Goal: Task Accomplishment & Management: Use online tool/utility

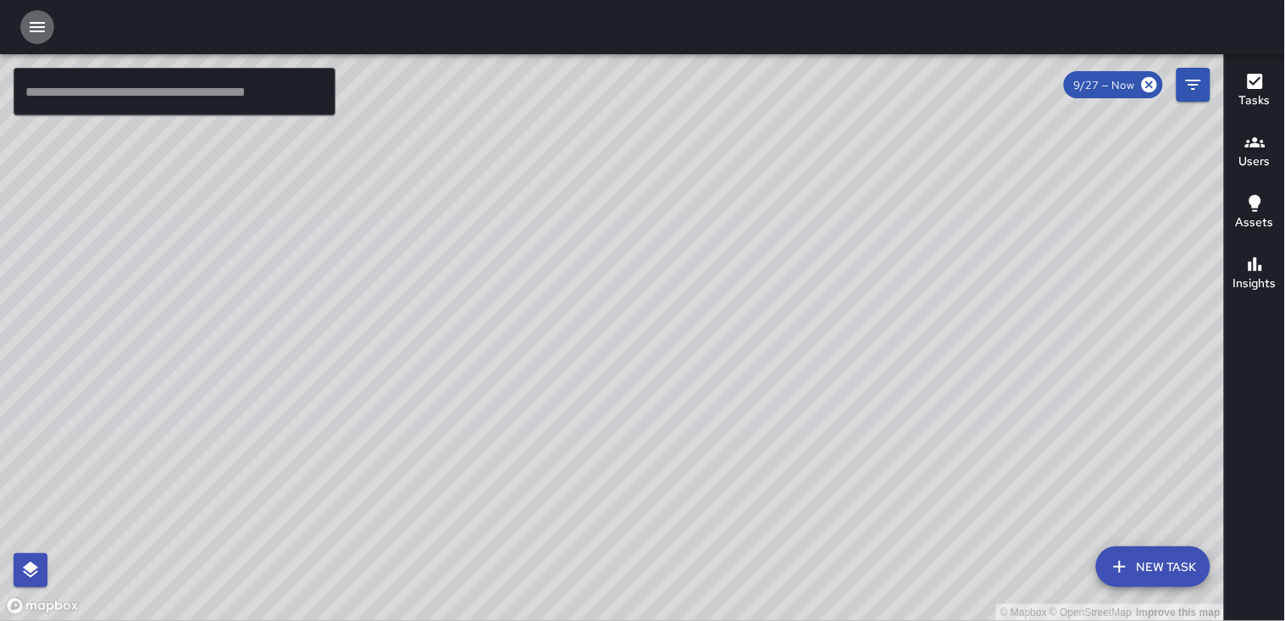
click at [42, 19] on icon "button" at bounding box center [37, 27] width 20 height 20
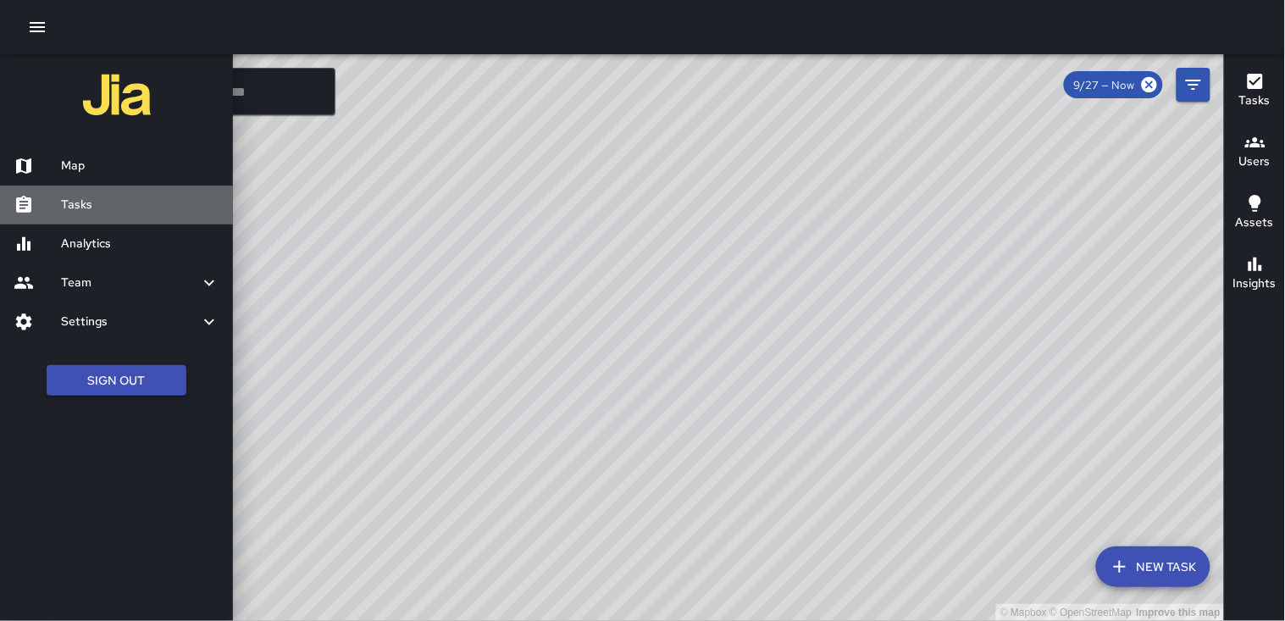
click at [89, 201] on h6 "Tasks" at bounding box center [140, 205] width 158 height 19
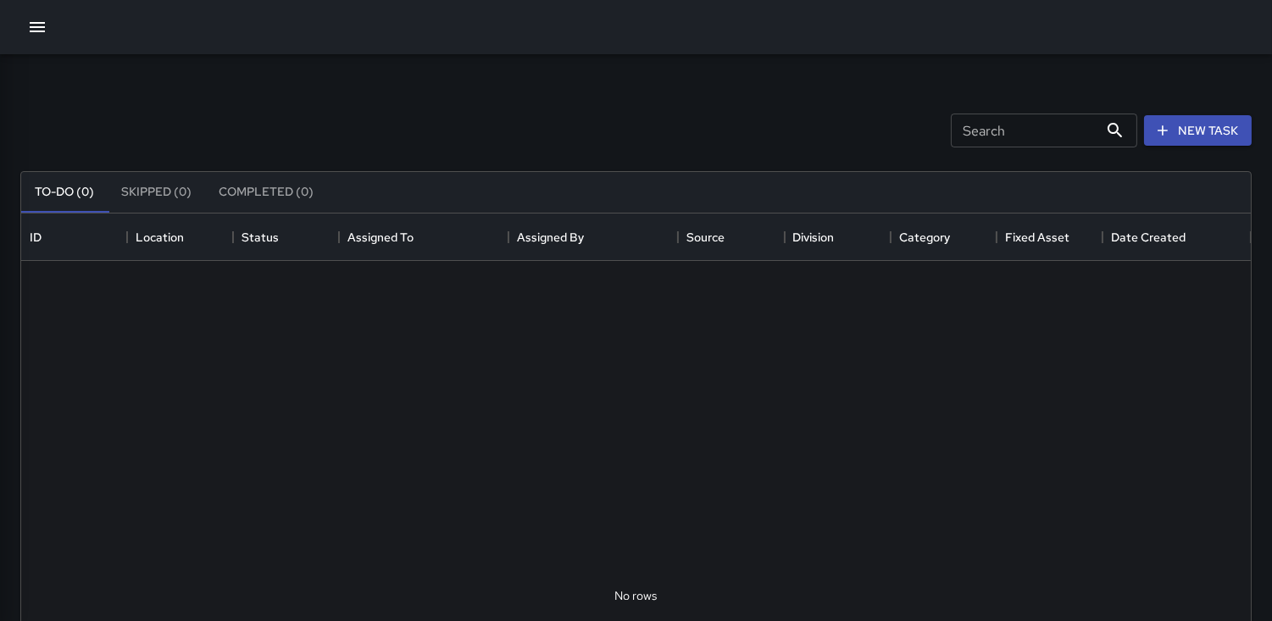
scroll to position [703, 1215]
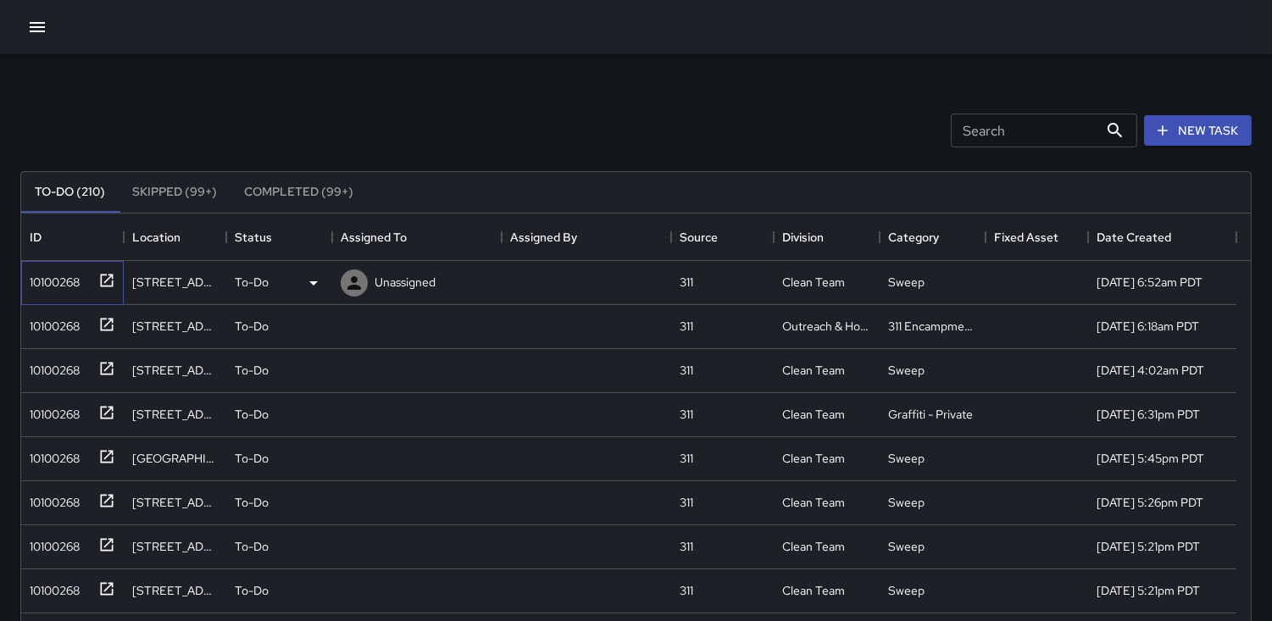
click at [68, 269] on div "10100268" at bounding box center [51, 279] width 57 height 24
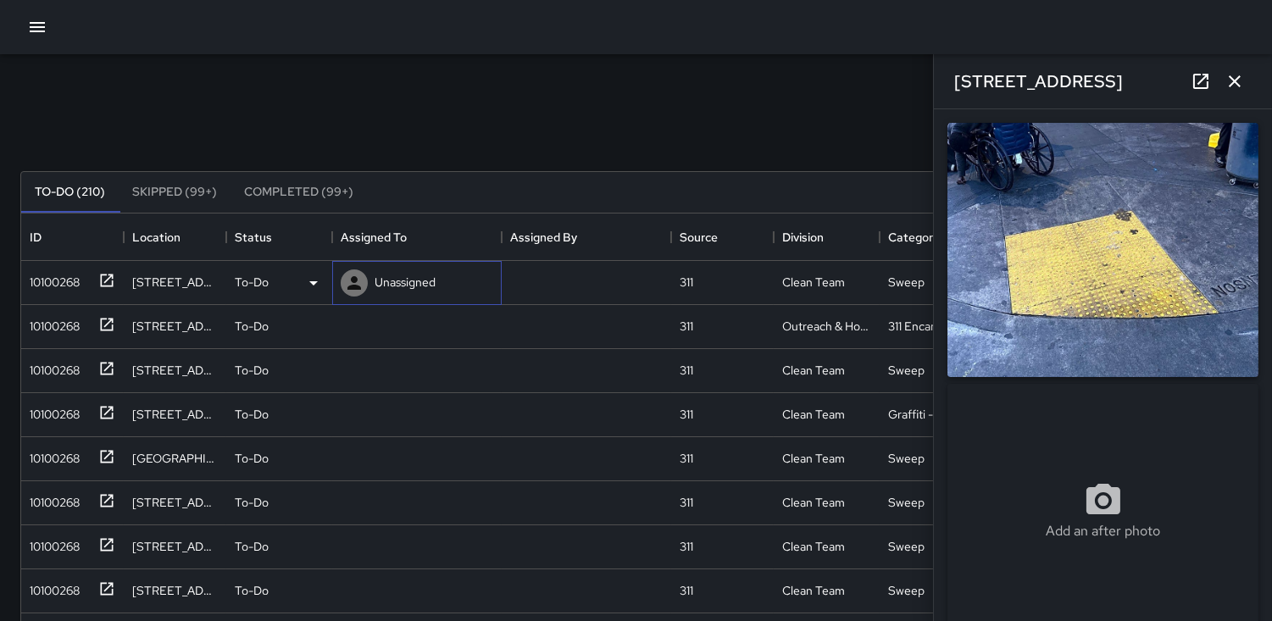
click at [349, 283] on icon at bounding box center [354, 283] width 20 height 20
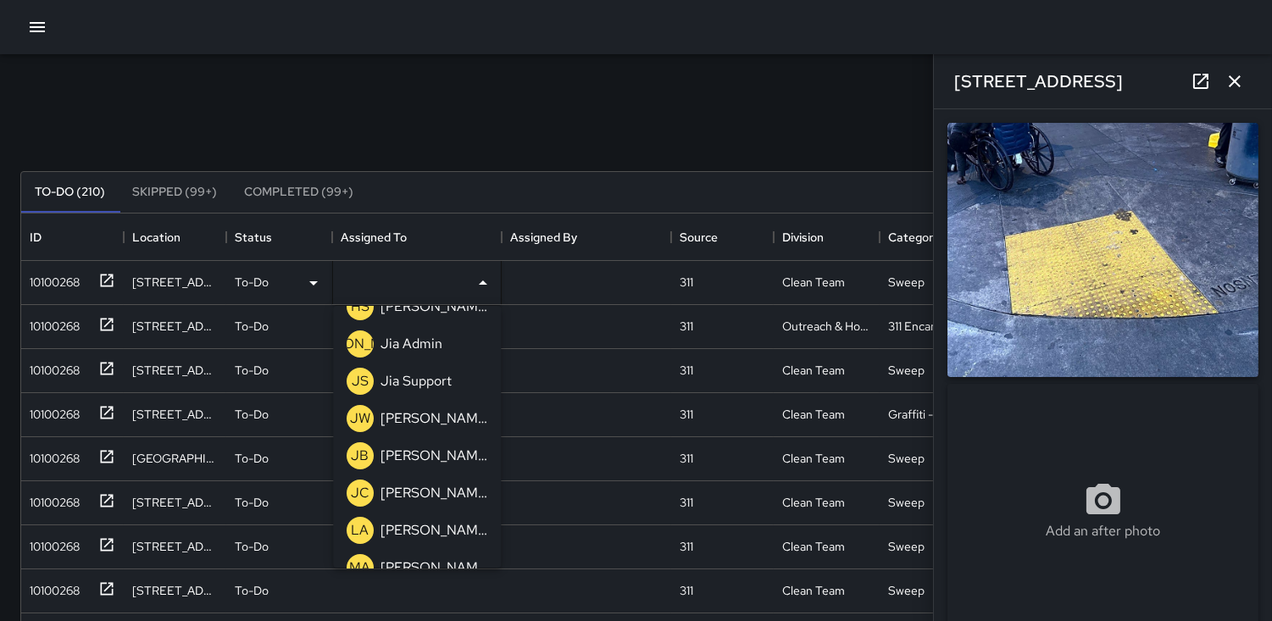
scroll to position [282, 0]
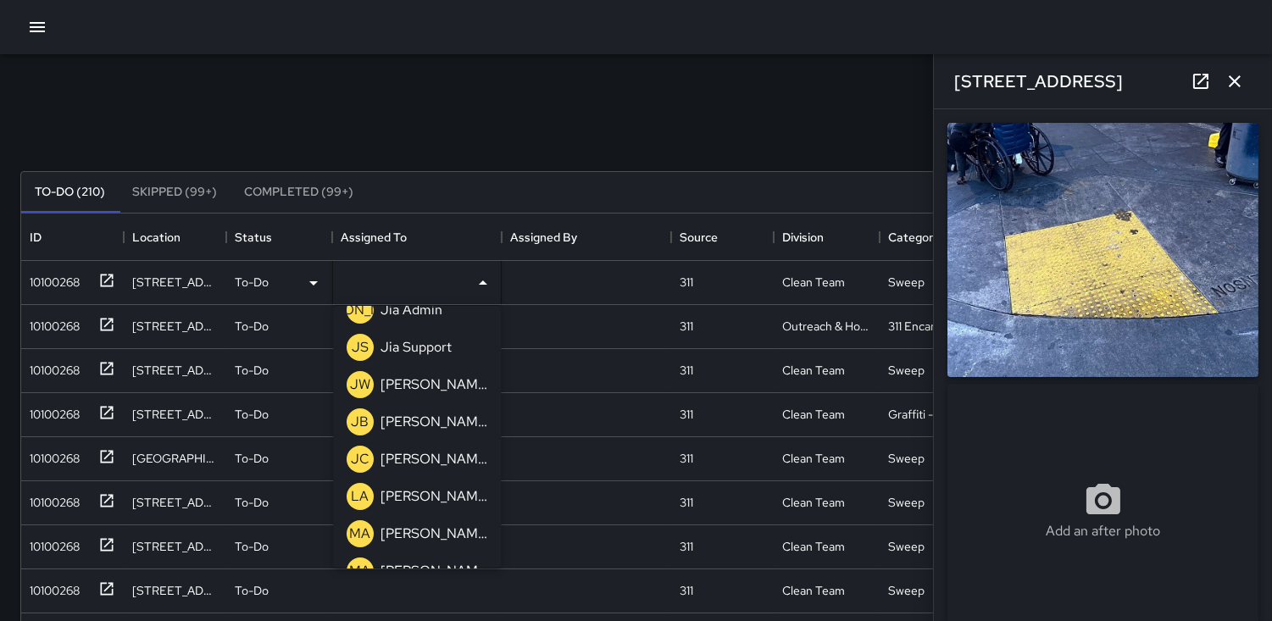
click at [363, 528] on p "MA" at bounding box center [360, 534] width 21 height 20
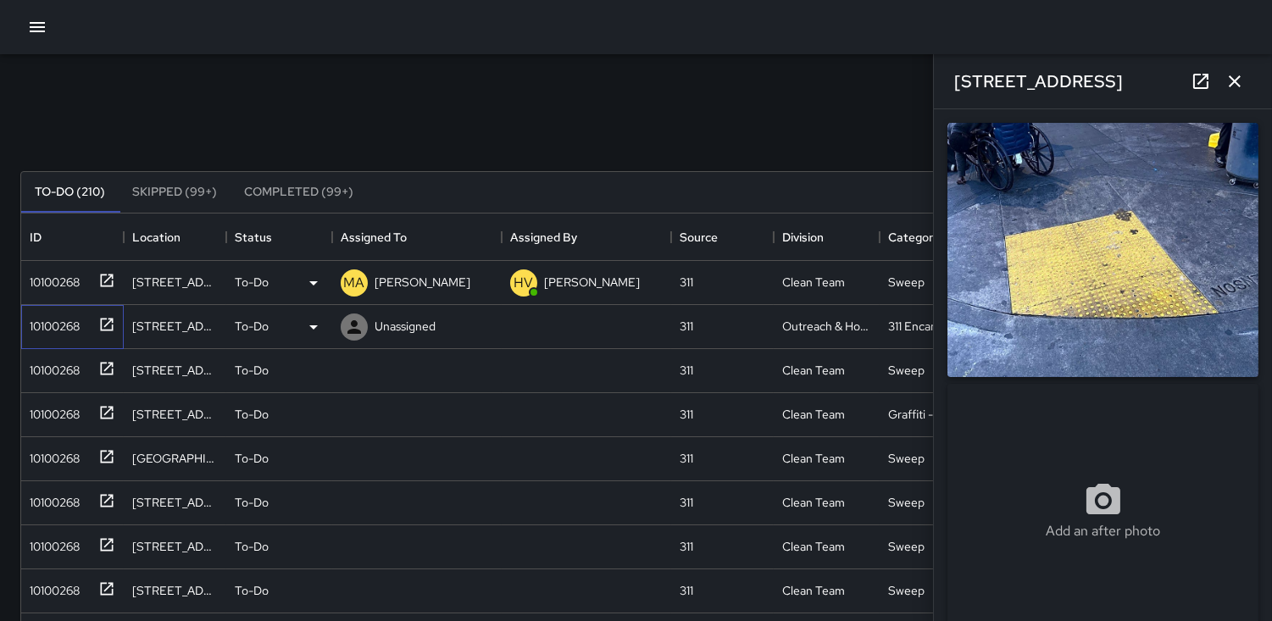
click at [51, 323] on div "10100268" at bounding box center [51, 323] width 57 height 24
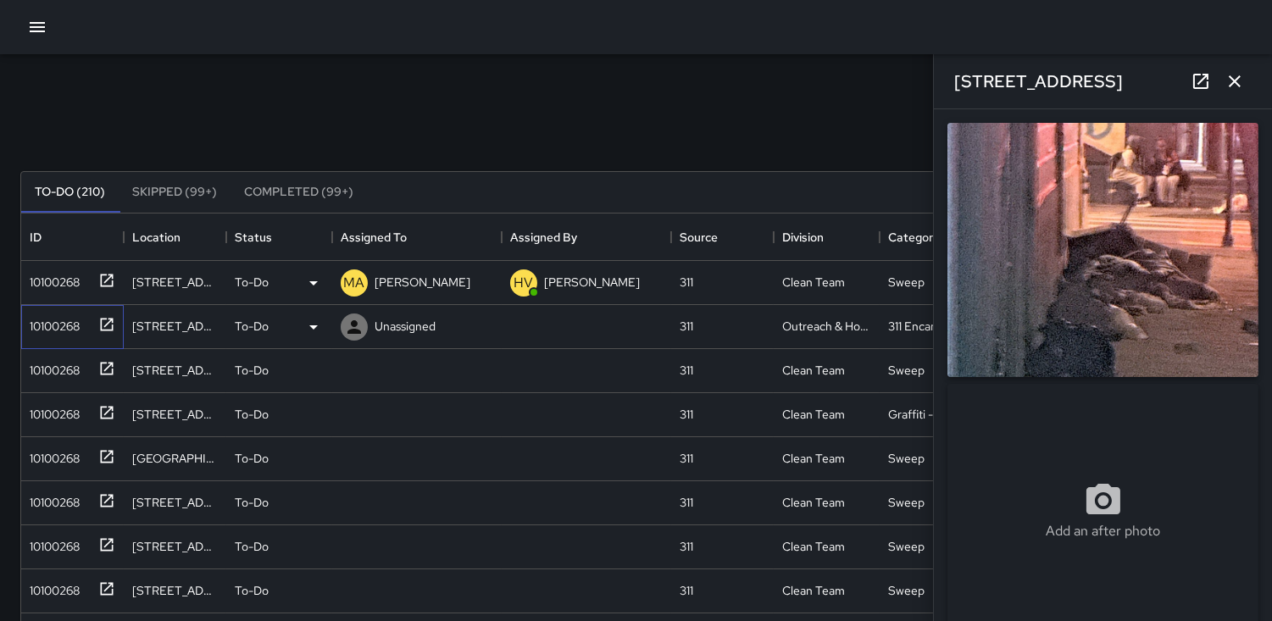
type input "**********"
click at [358, 324] on icon at bounding box center [354, 327] width 20 height 20
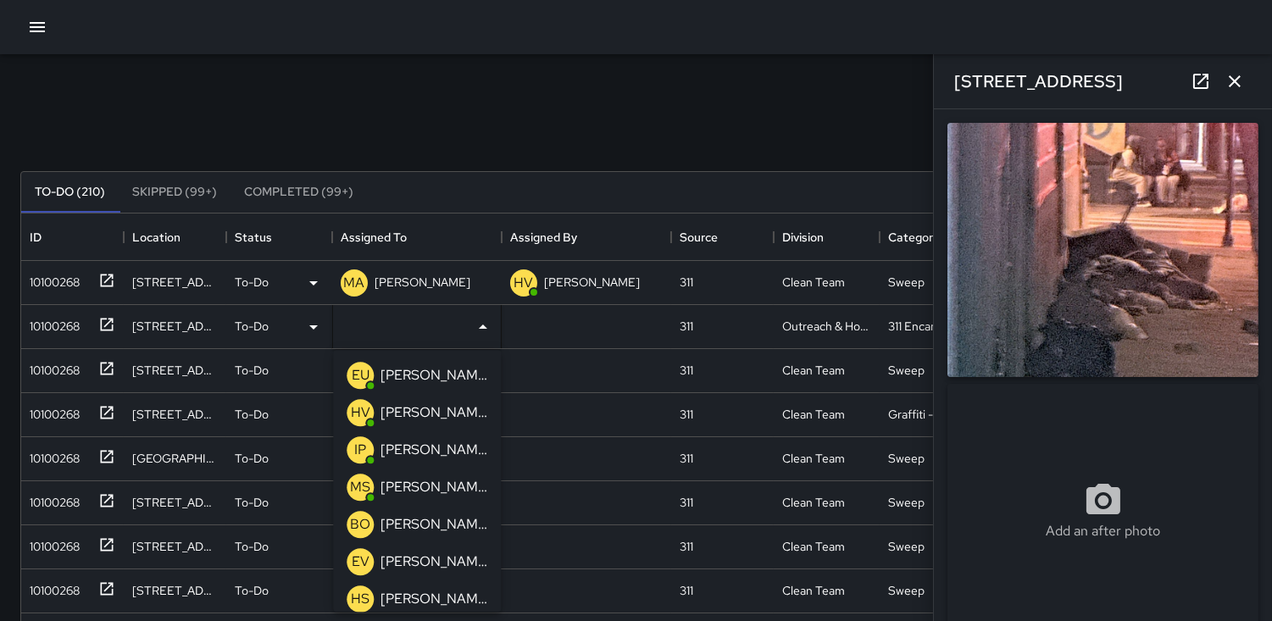
click at [358, 417] on p "HV" at bounding box center [360, 413] width 19 height 20
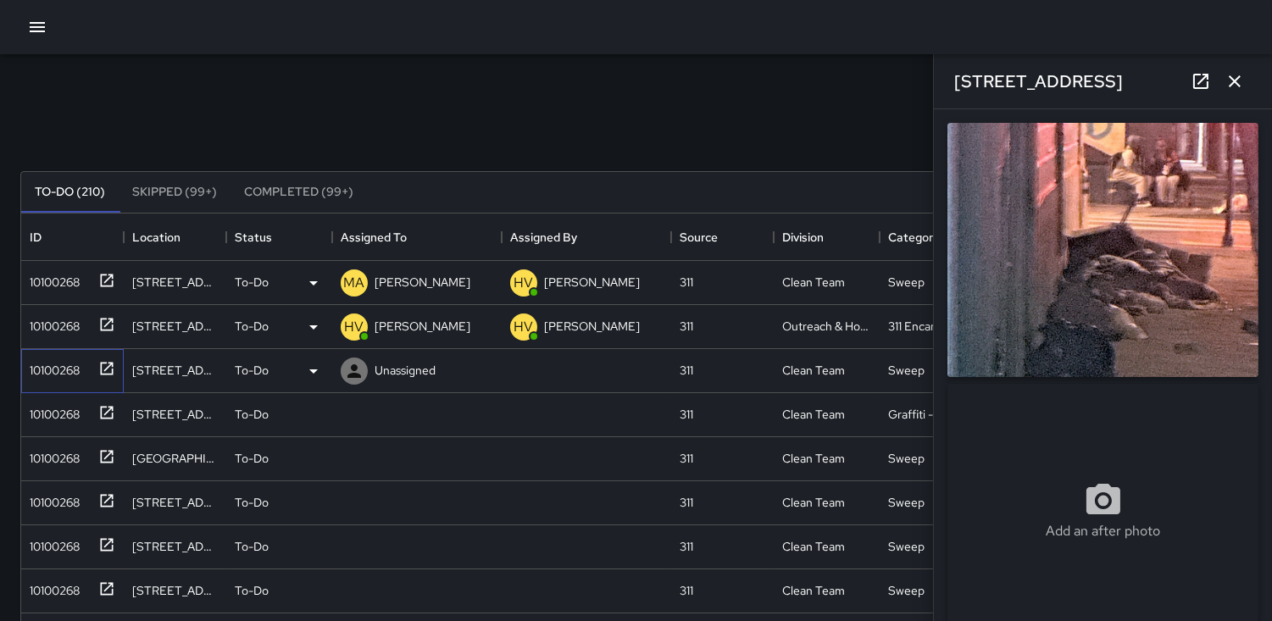
drag, startPoint x: 29, startPoint y: 366, endPoint x: 58, endPoint y: 368, distance: 28.9
click at [30, 366] on div "10100268" at bounding box center [51, 367] width 57 height 24
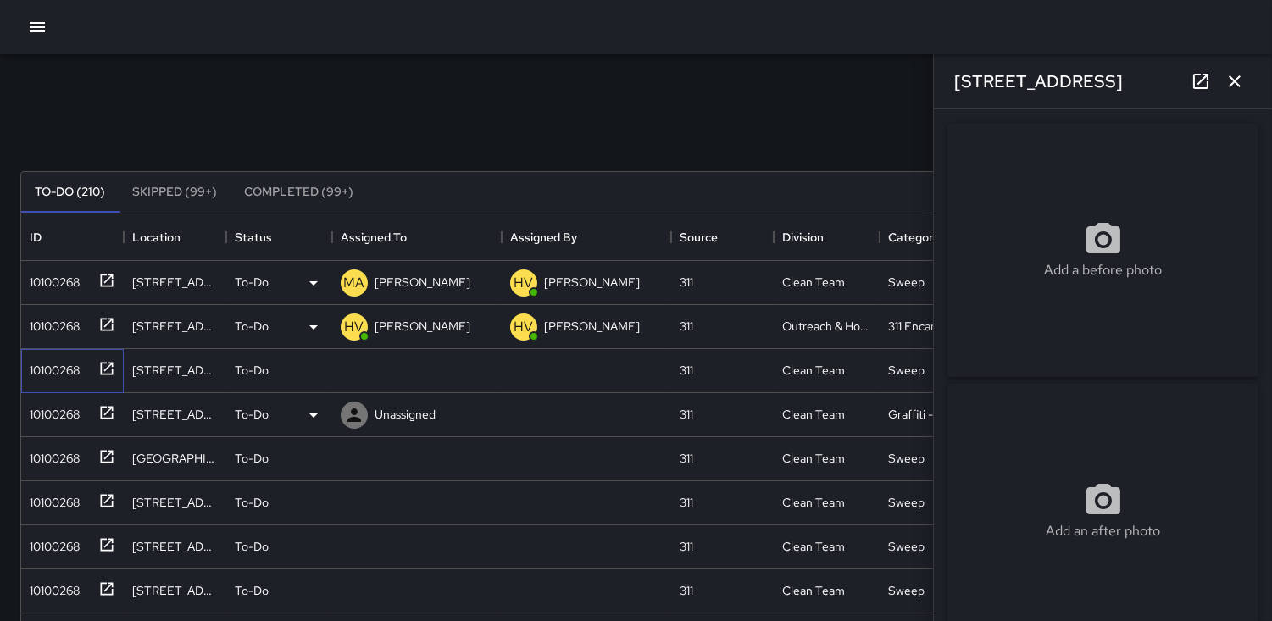
type input "**********"
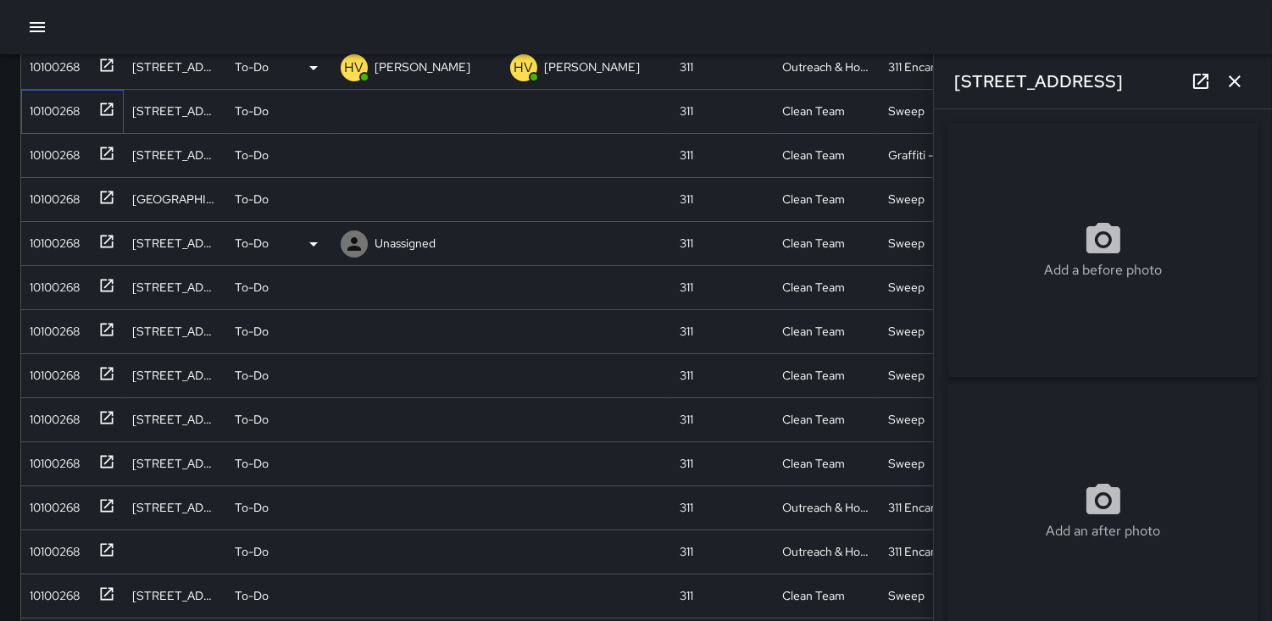
scroll to position [94, 0]
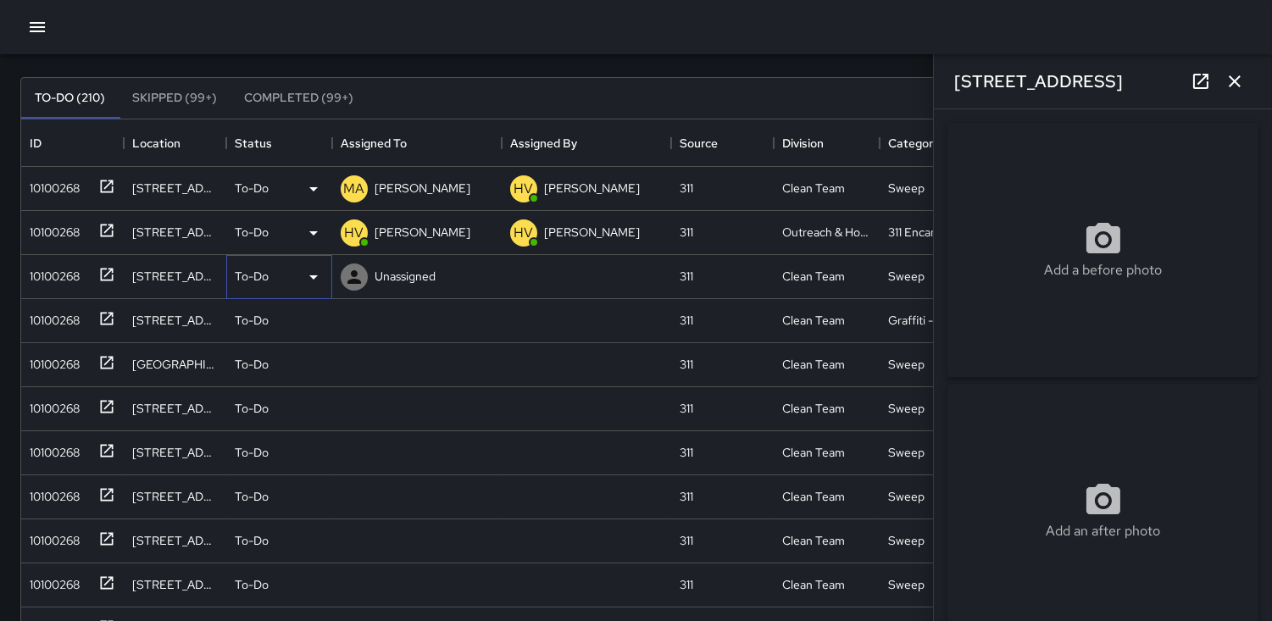
click at [311, 277] on icon at bounding box center [313, 277] width 20 height 20
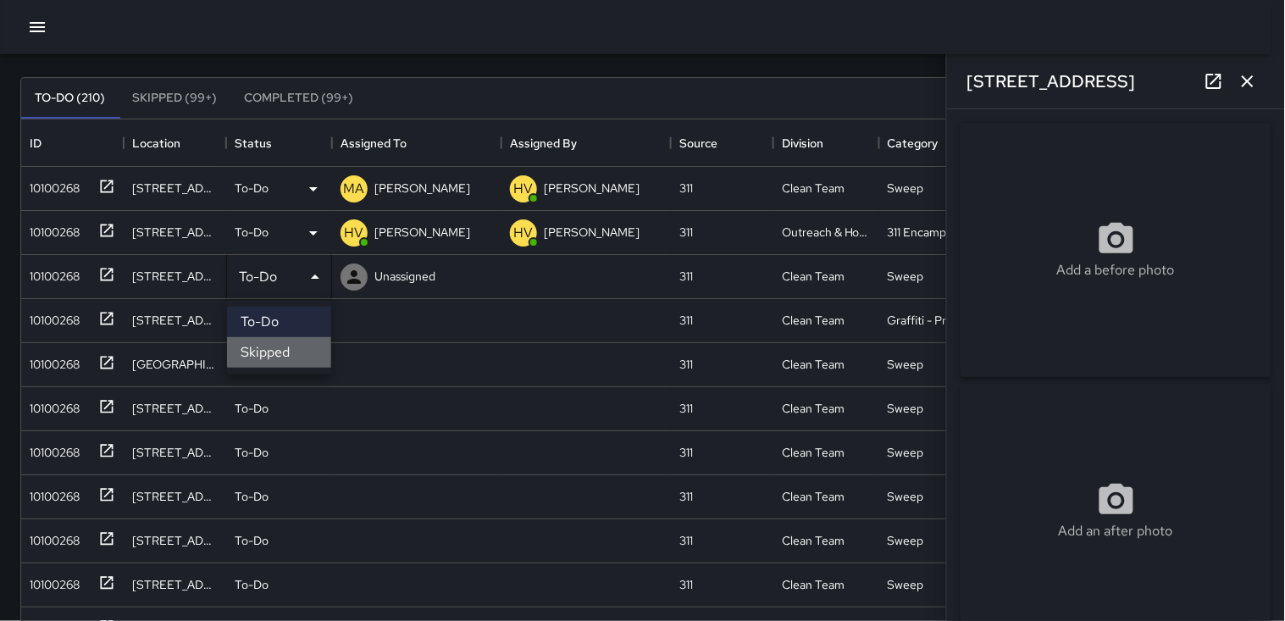
click at [265, 343] on li "Skipped" at bounding box center [279, 352] width 104 height 31
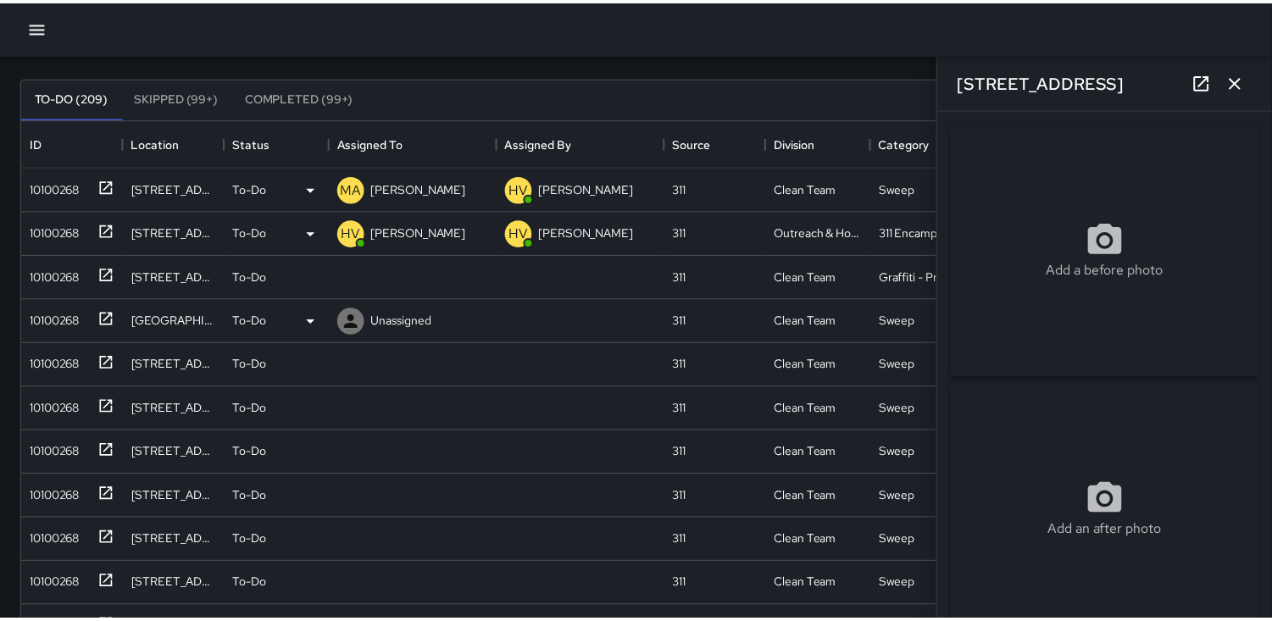
scroll to position [14, 14]
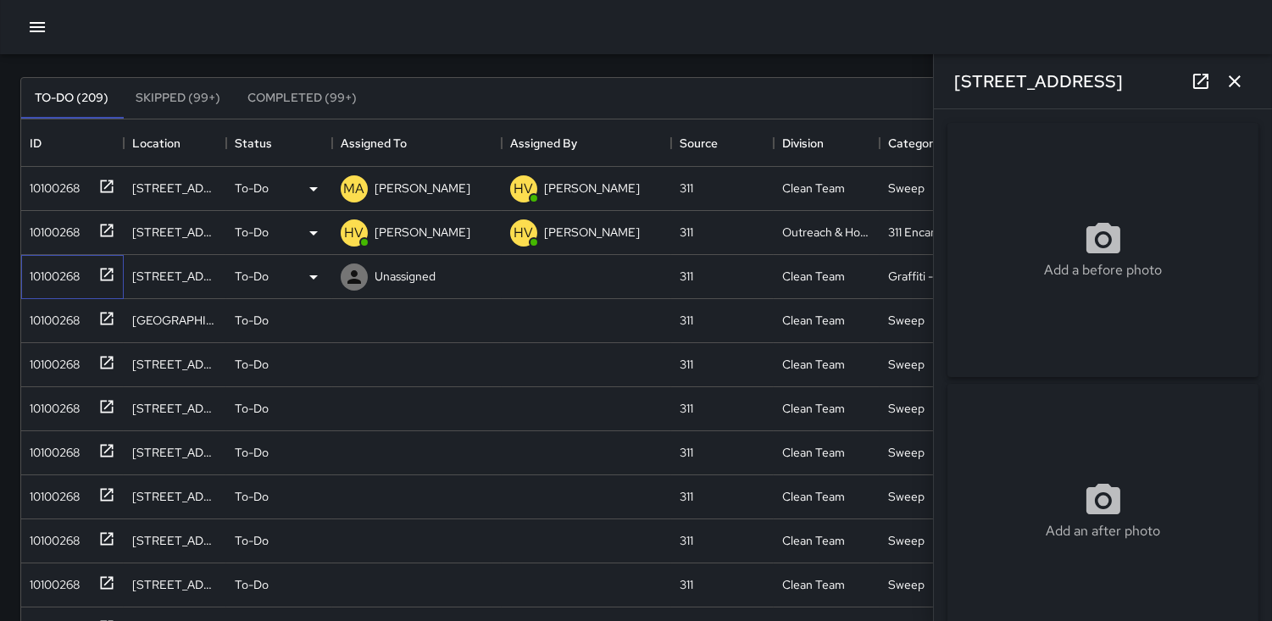
click at [64, 265] on div "10100268" at bounding box center [51, 273] width 57 height 24
click at [357, 271] on icon at bounding box center [354, 277] width 14 height 14
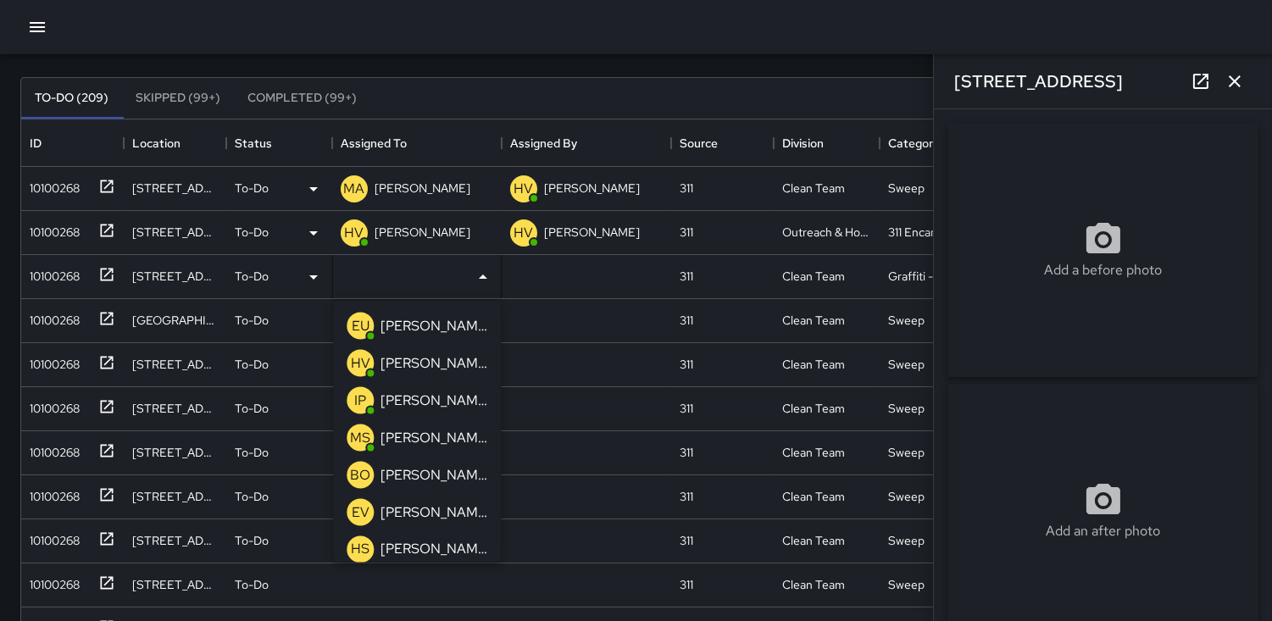
click at [354, 360] on p "HV" at bounding box center [360, 363] width 19 height 20
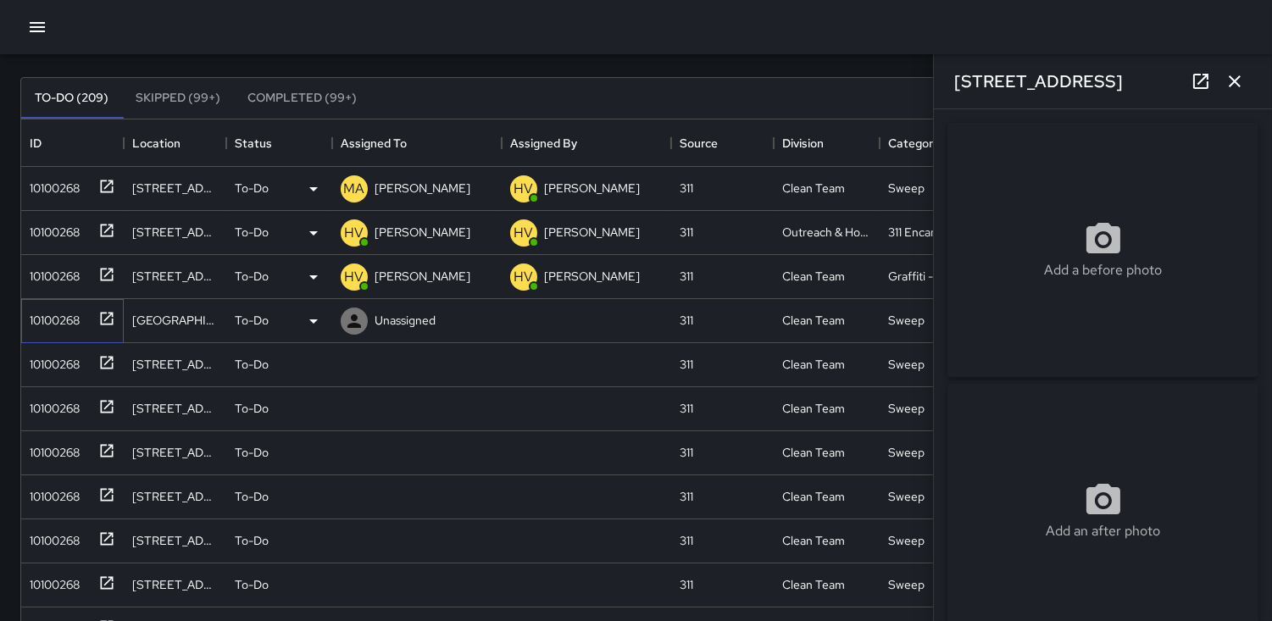
click at [62, 311] on div "10100268" at bounding box center [51, 317] width 57 height 24
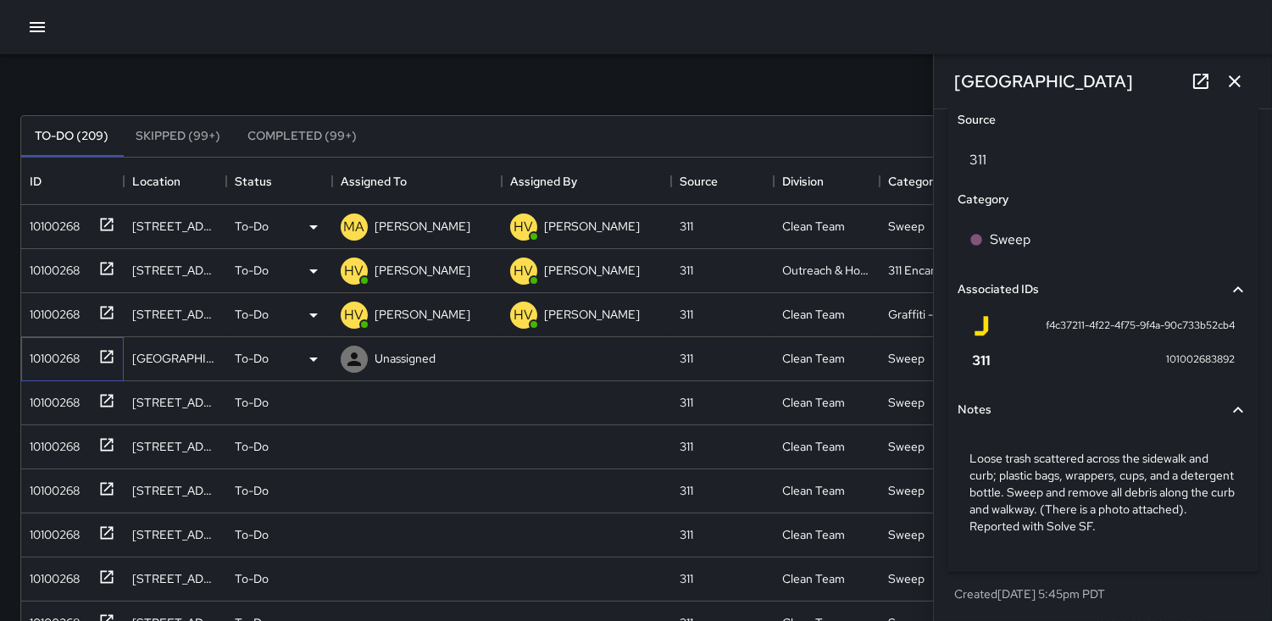
scroll to position [0, 0]
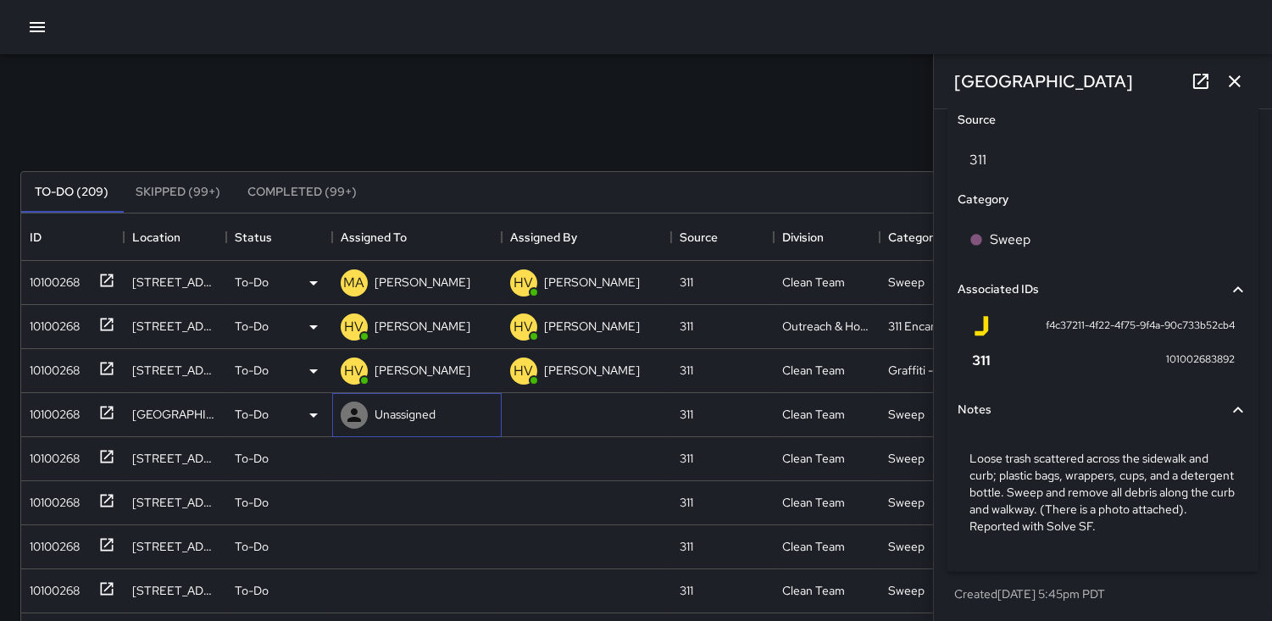
click at [349, 411] on icon at bounding box center [354, 415] width 20 height 20
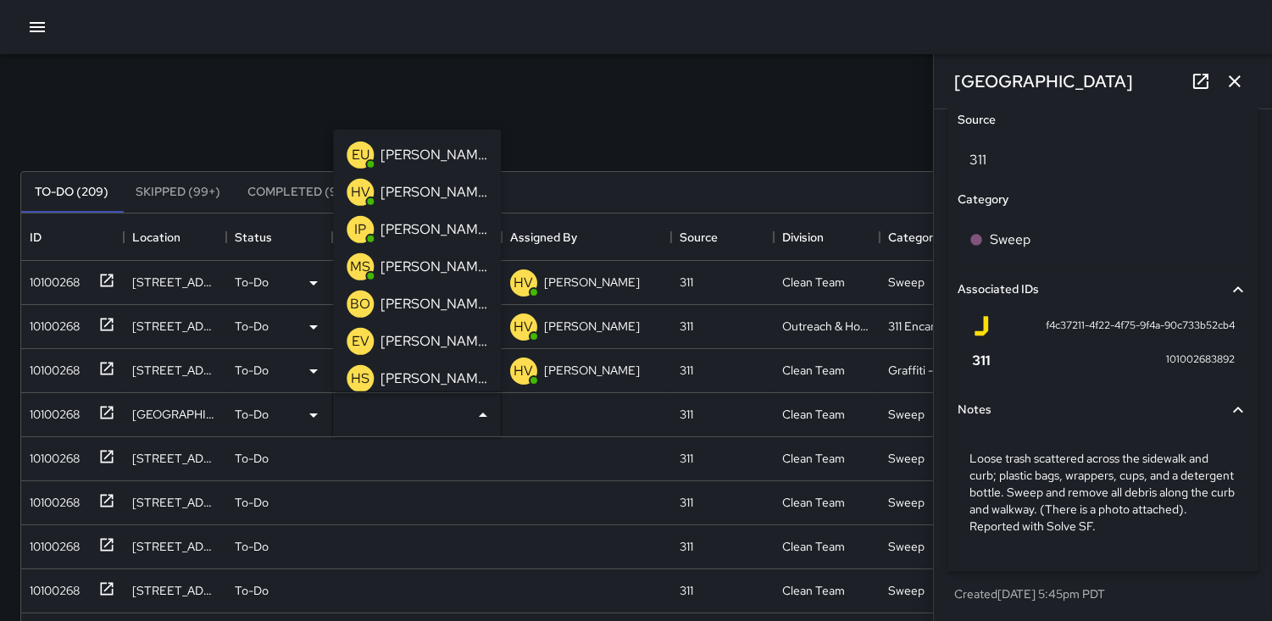
click at [358, 260] on p "MS" at bounding box center [360, 267] width 20 height 20
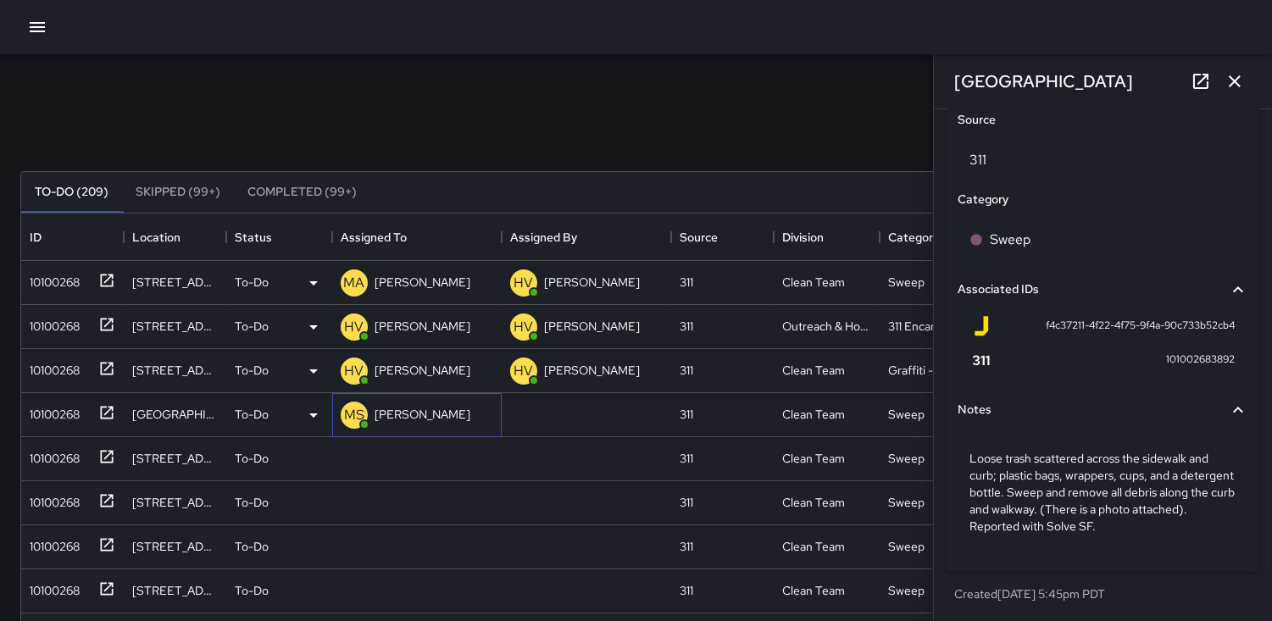
scroll to position [1048, 0]
click at [68, 464] on div "10100268" at bounding box center [51, 455] width 57 height 24
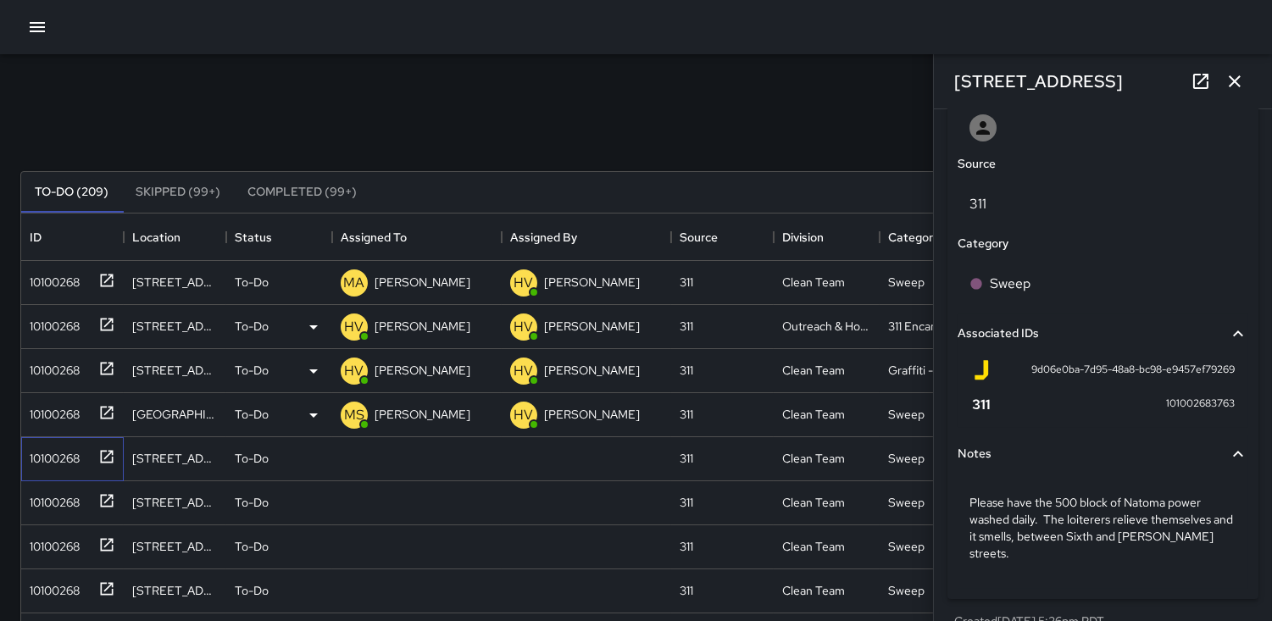
scroll to position [935, 0]
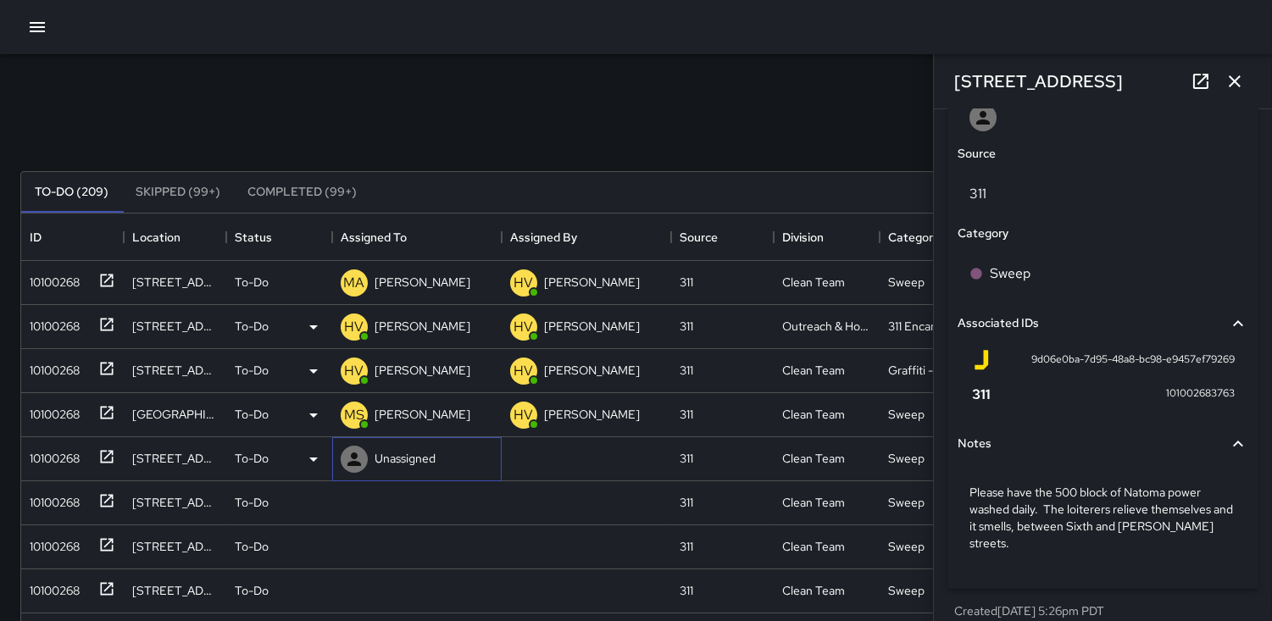
click at [350, 458] on icon at bounding box center [354, 459] width 20 height 20
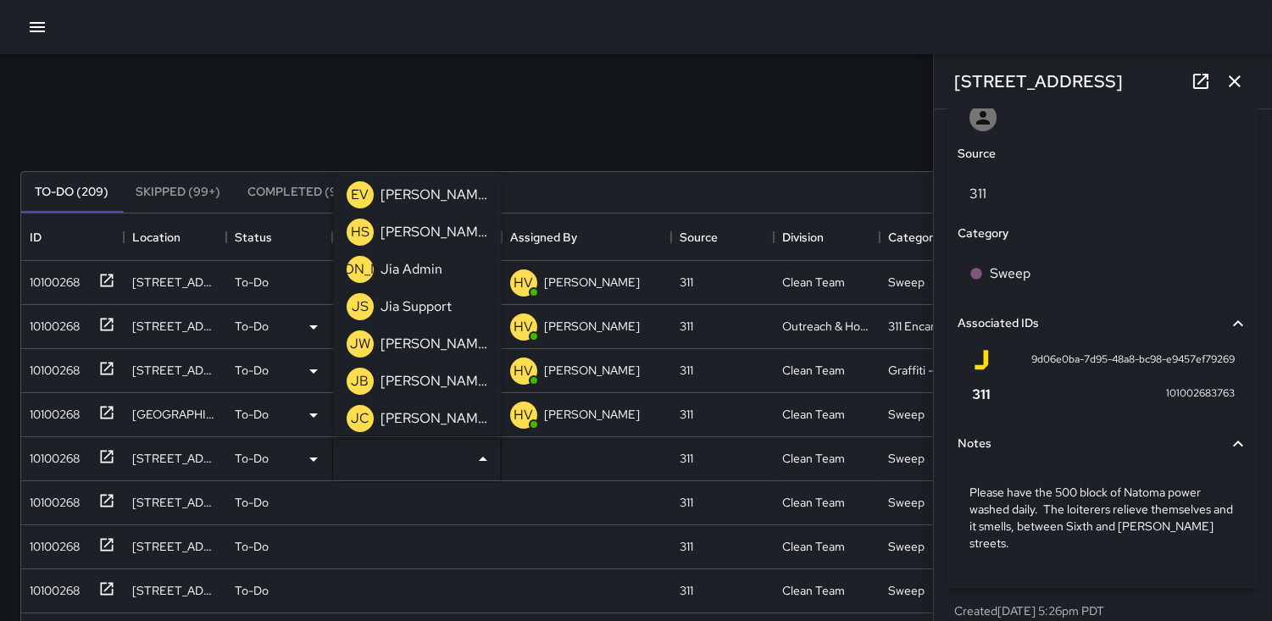
scroll to position [212, 0]
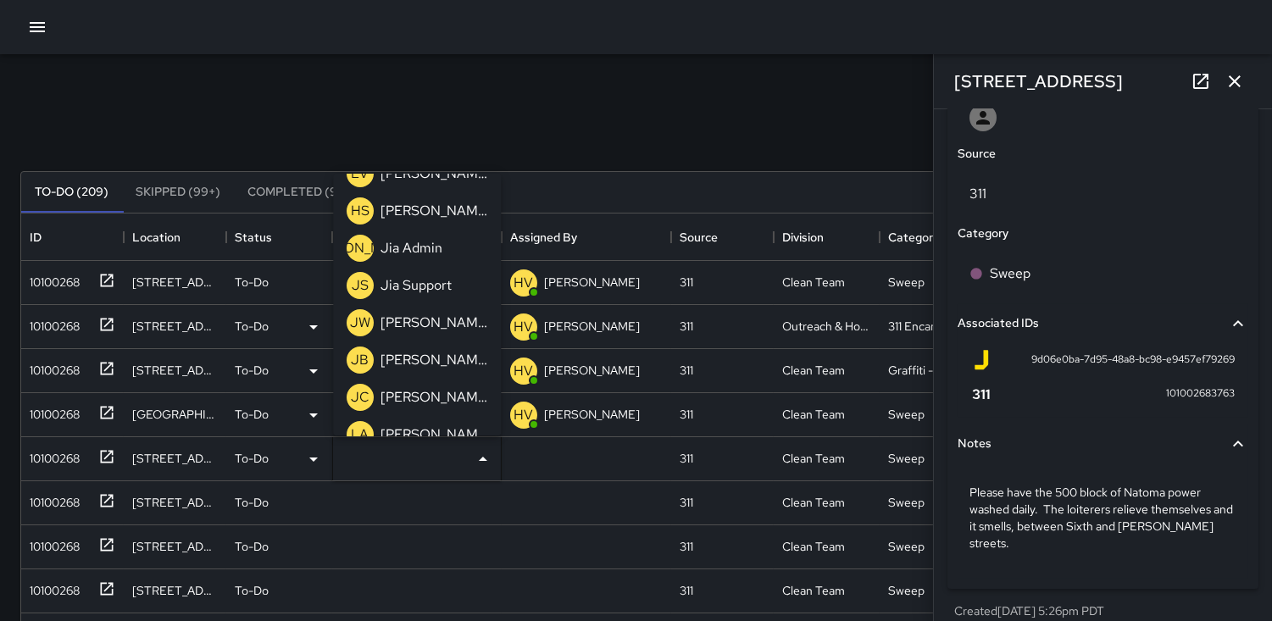
click at [353, 388] on p "JC" at bounding box center [360, 397] width 19 height 20
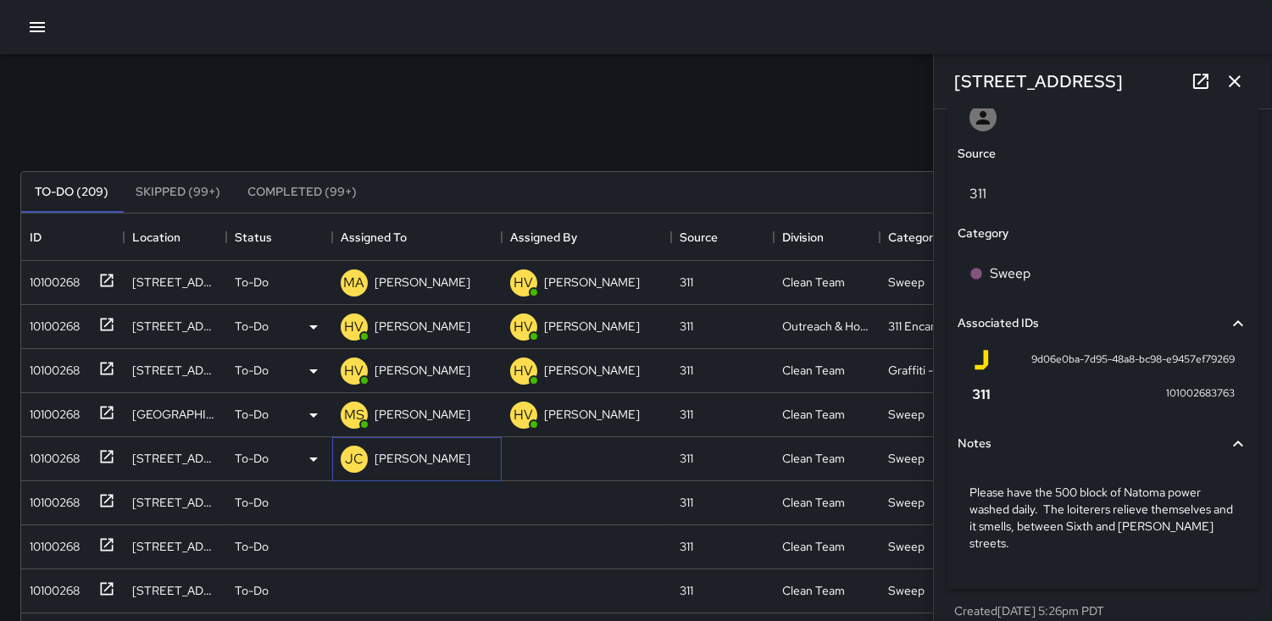
scroll to position [1014, 0]
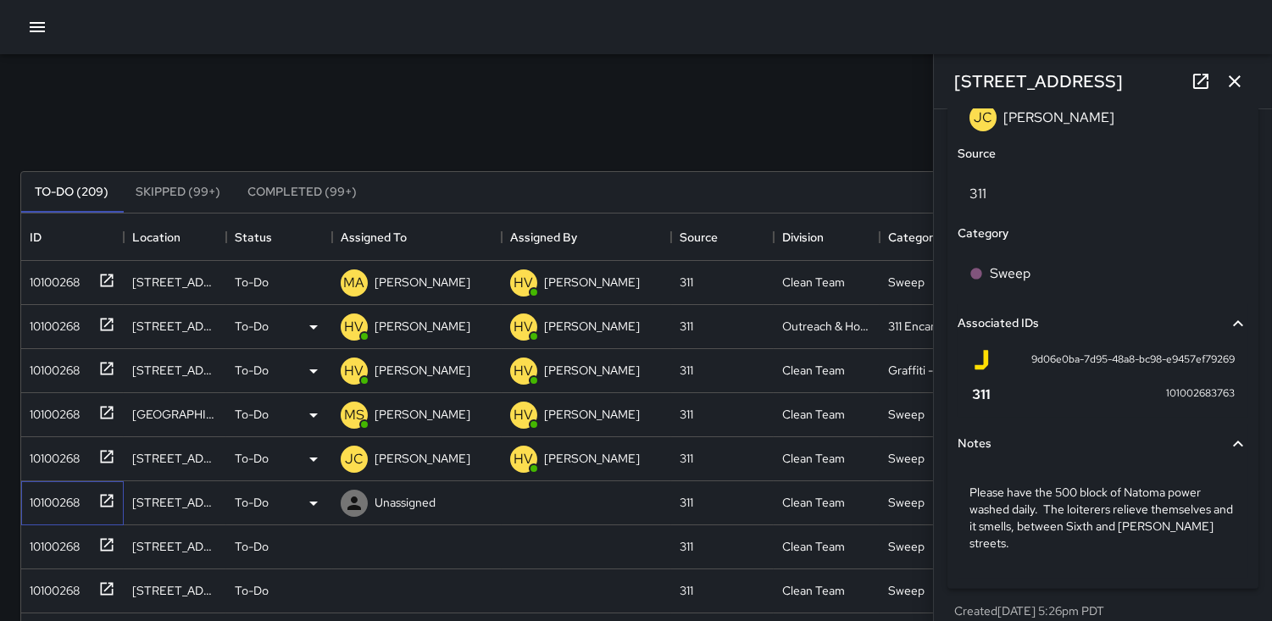
click at [59, 497] on div "10100268" at bounding box center [51, 499] width 57 height 24
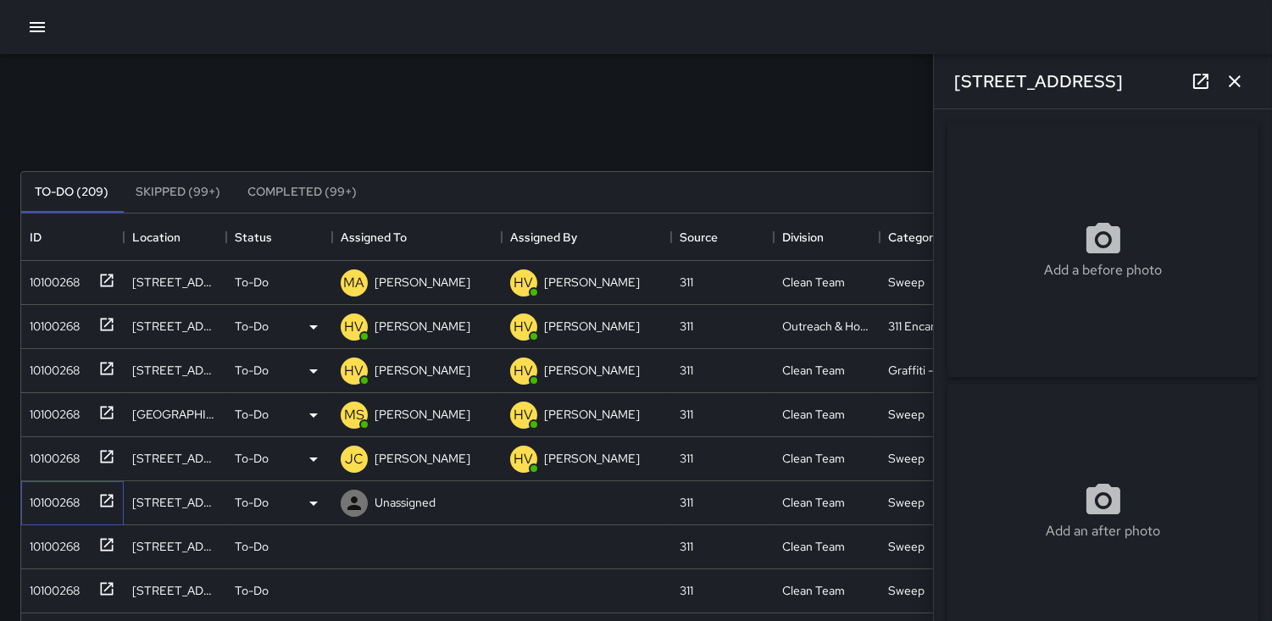
type input "**********"
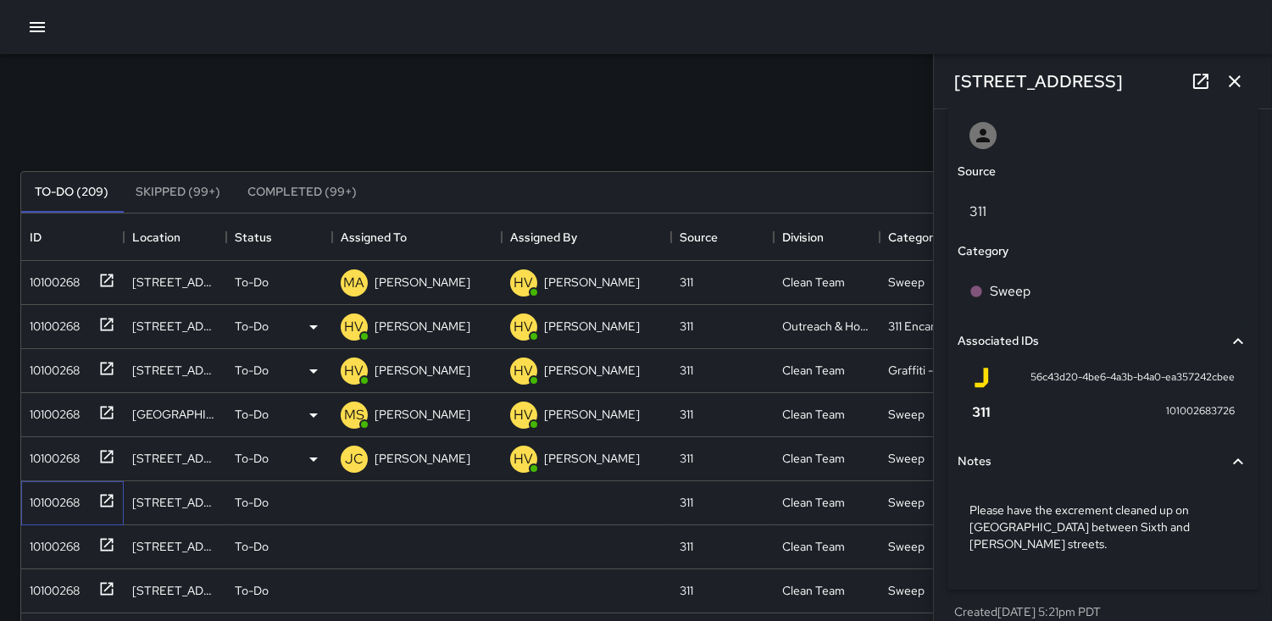
scroll to position [918, 0]
click at [345, 501] on icon at bounding box center [354, 503] width 20 height 20
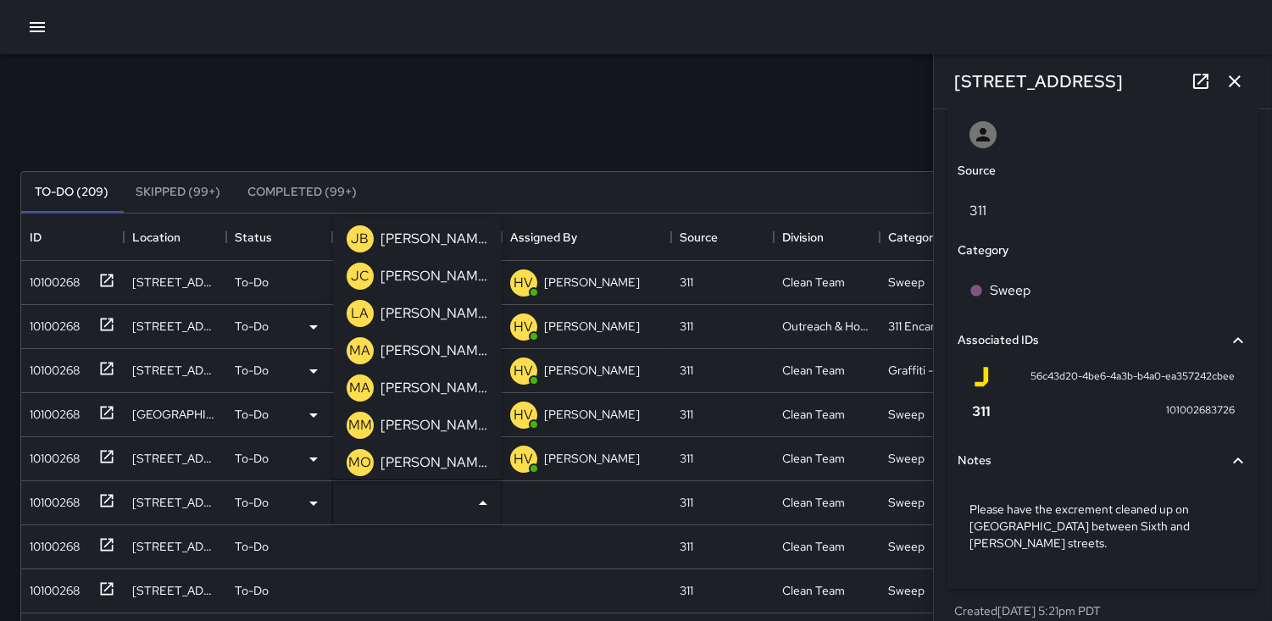
scroll to position [470, 0]
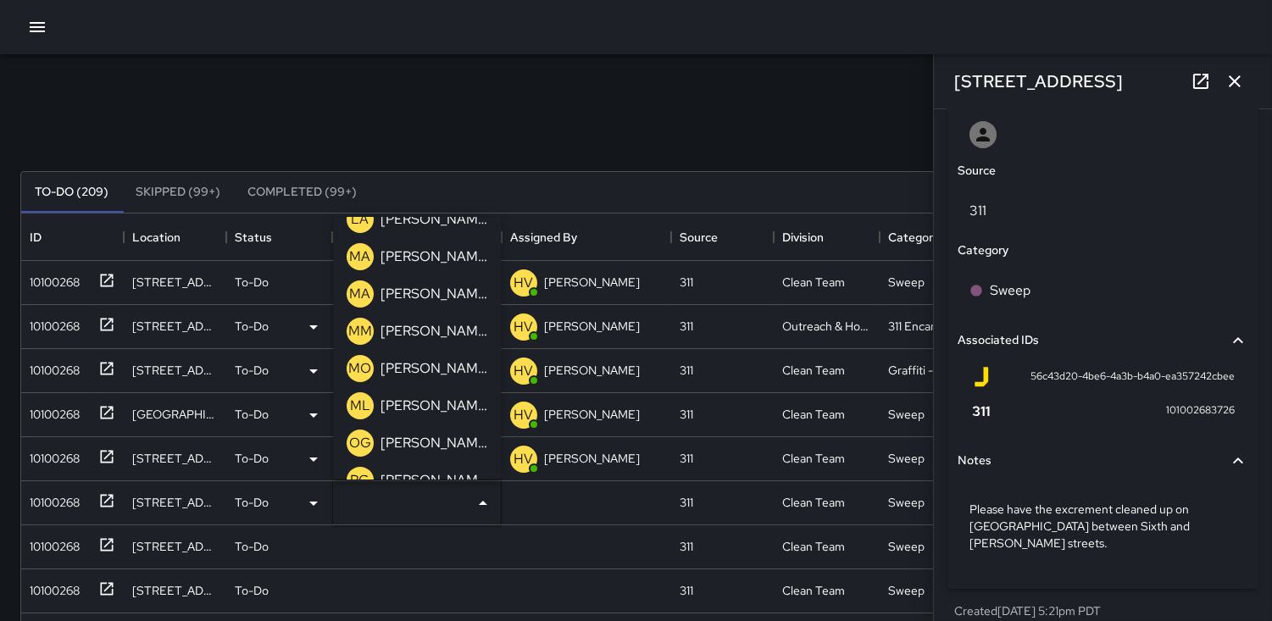
click at [358, 439] on p "OG" at bounding box center [360, 443] width 22 height 20
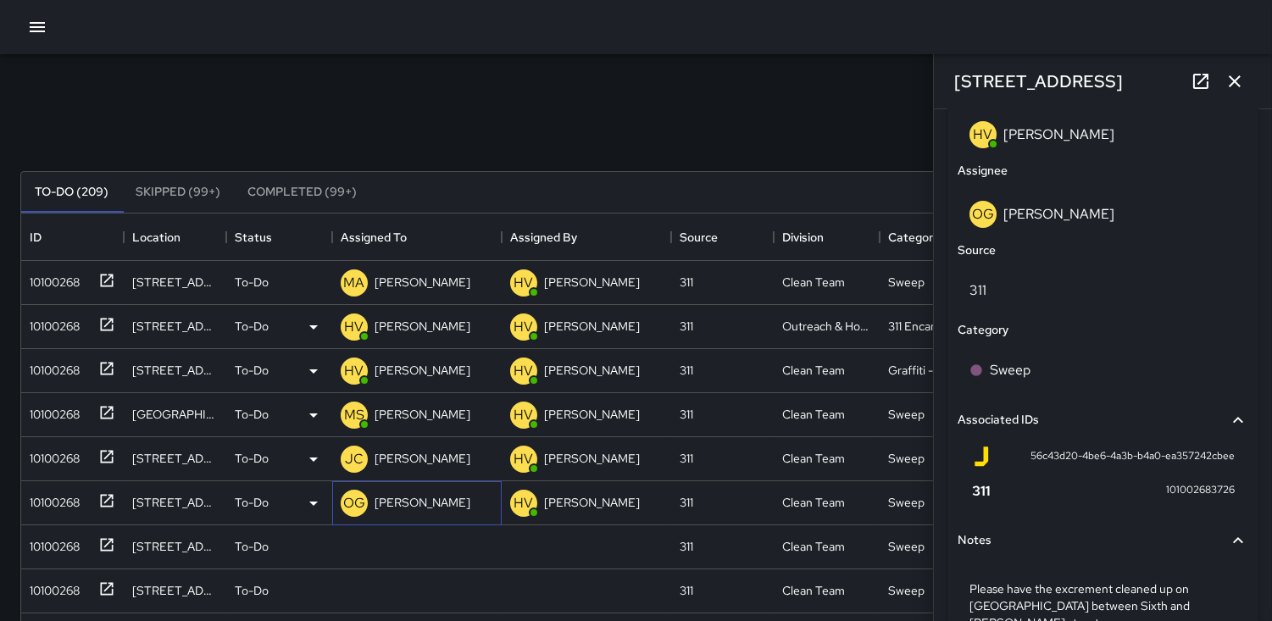
scroll to position [997, 0]
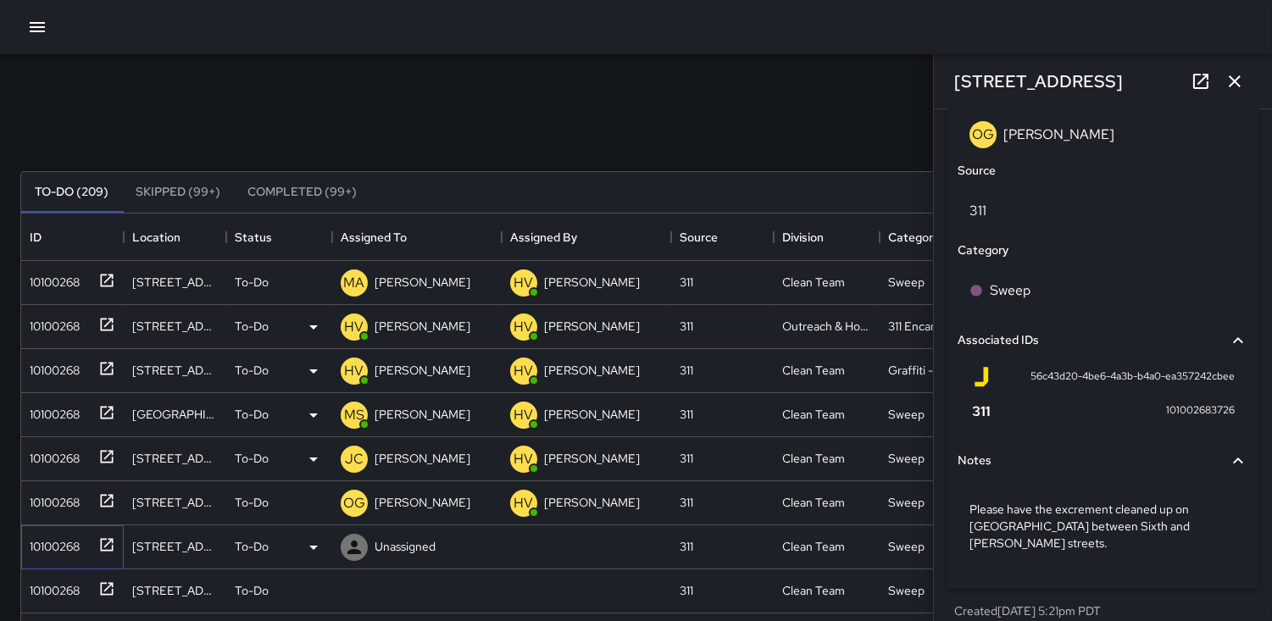
click at [62, 545] on div "10100268" at bounding box center [51, 543] width 57 height 24
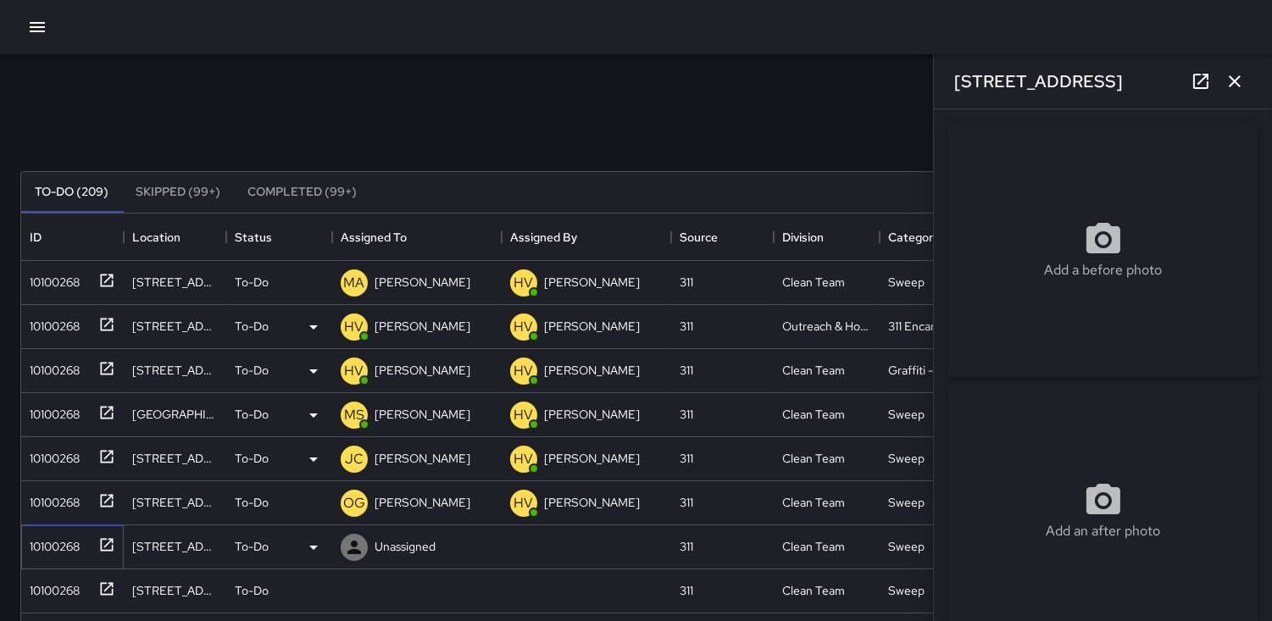
type input "**********"
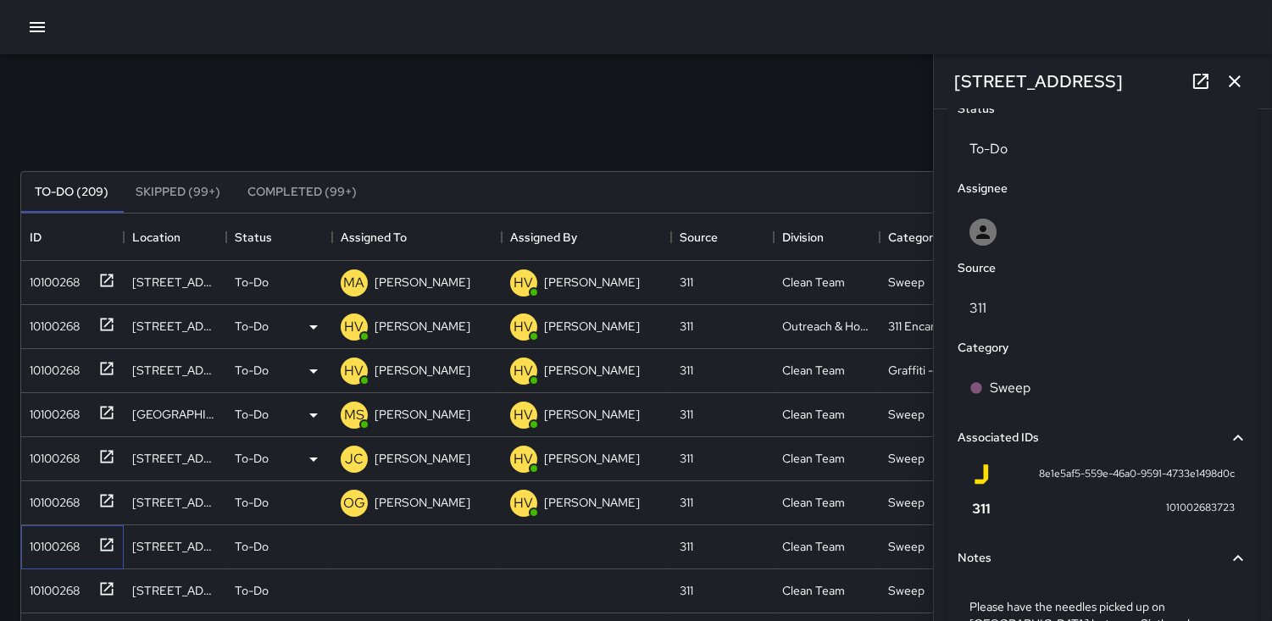
scroll to position [918, 0]
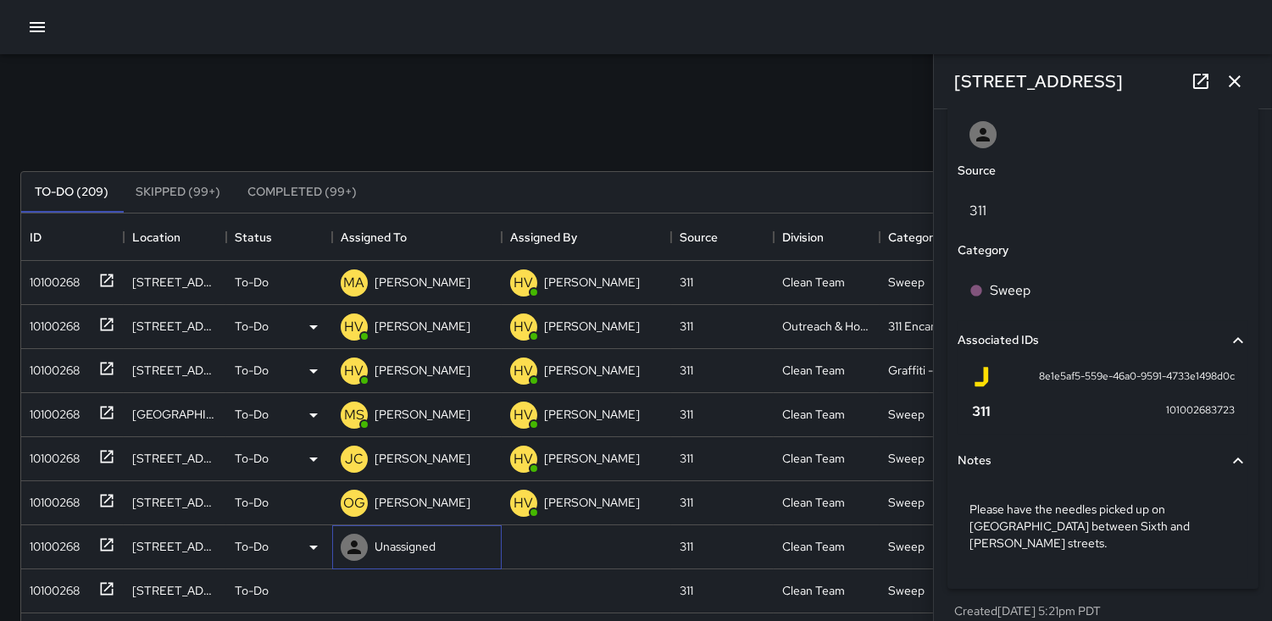
click at [349, 540] on icon at bounding box center [354, 547] width 20 height 20
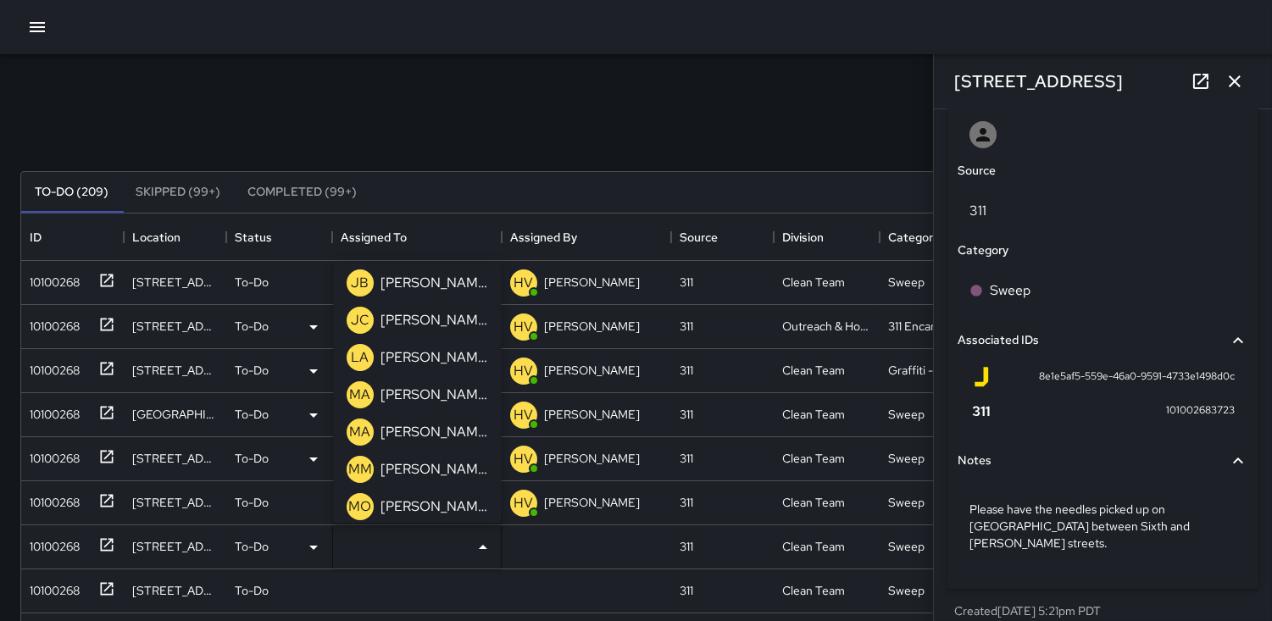
scroll to position [470, 0]
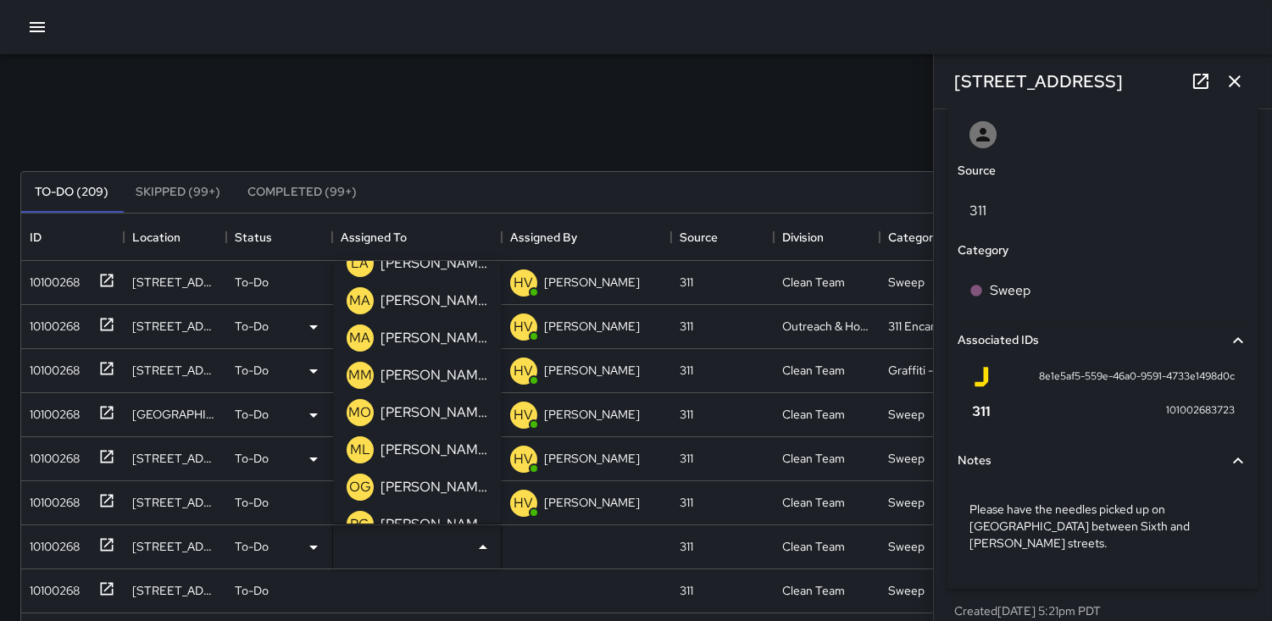
click at [362, 481] on p "OG" at bounding box center [360, 487] width 22 height 20
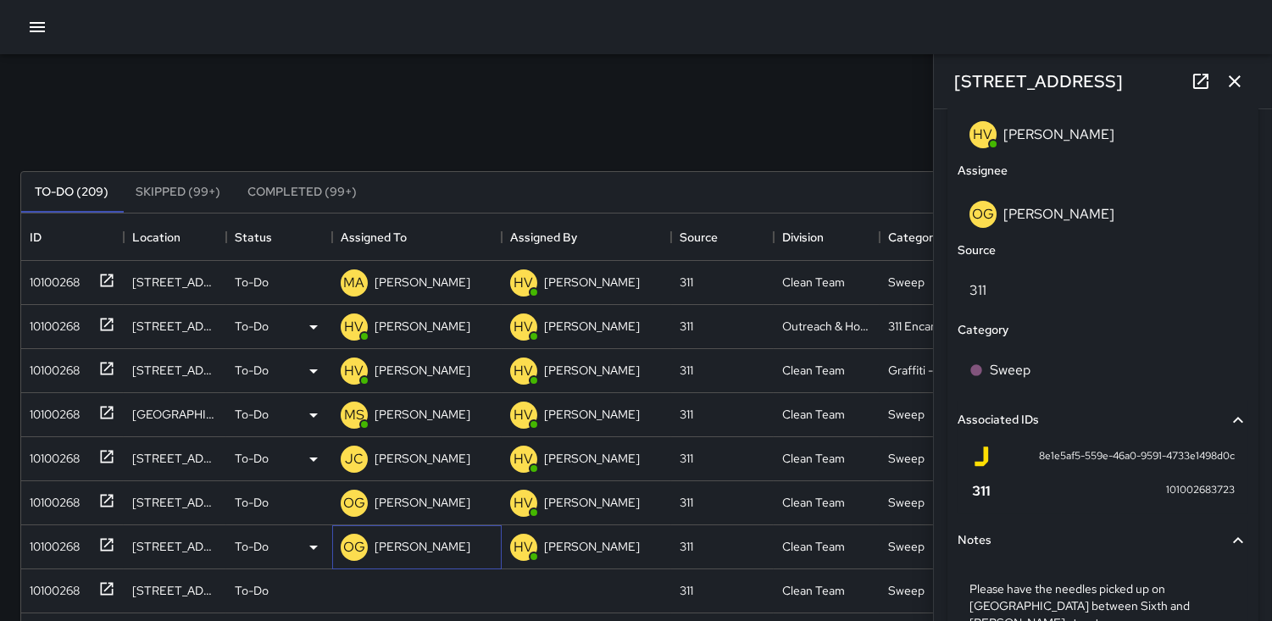
scroll to position [997, 0]
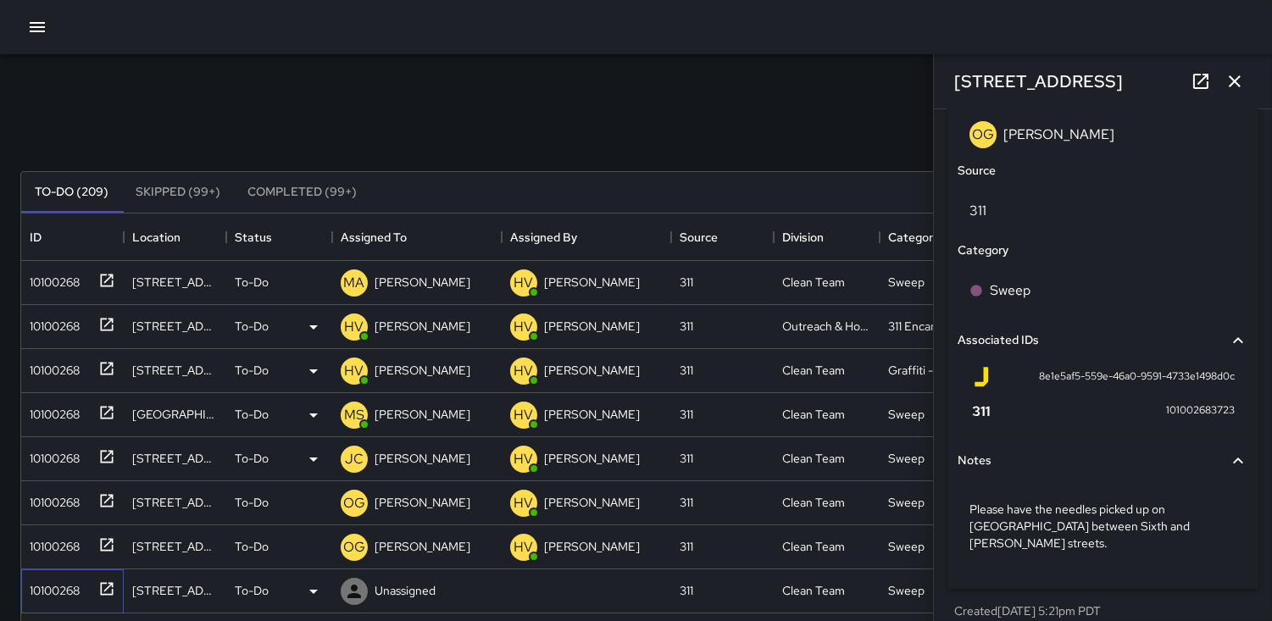
click at [45, 590] on div "10100268" at bounding box center [51, 587] width 57 height 24
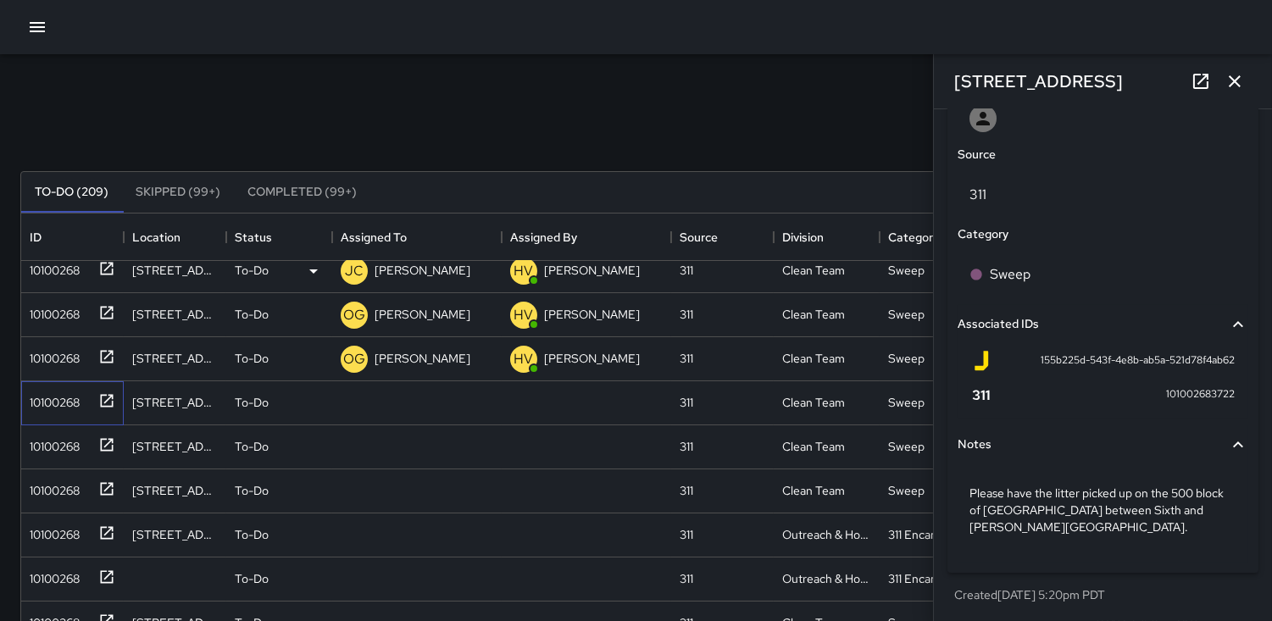
scroll to position [935, 0]
click at [362, 397] on icon at bounding box center [354, 403] width 20 height 20
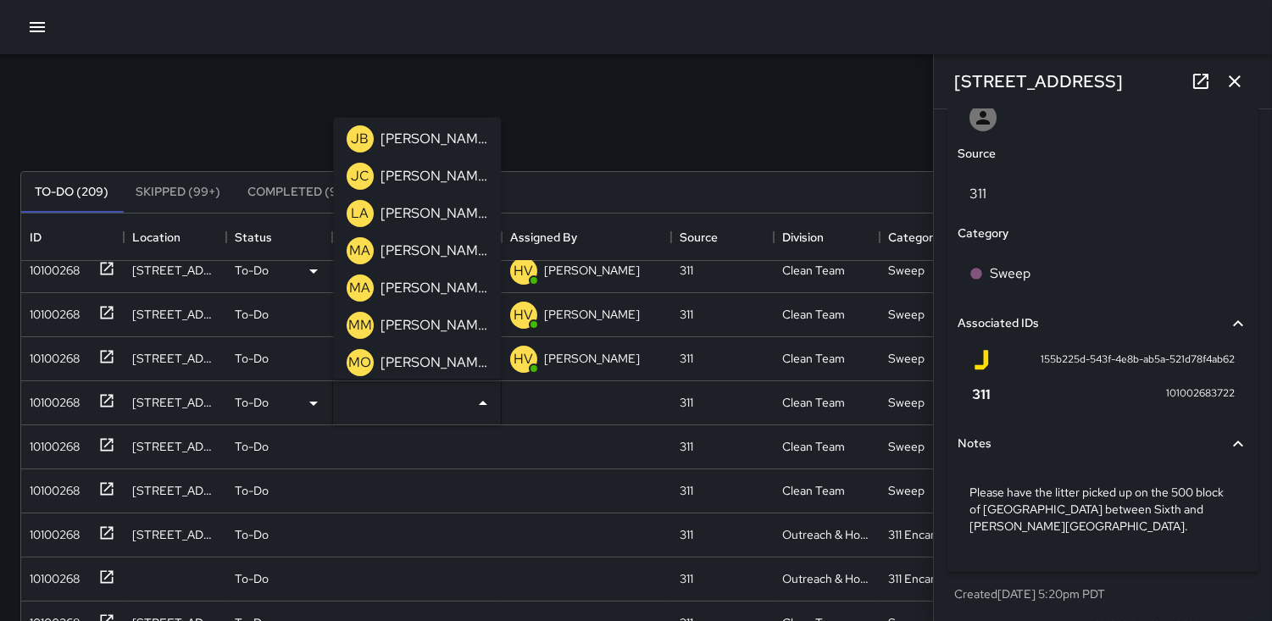
scroll to position [470, 0]
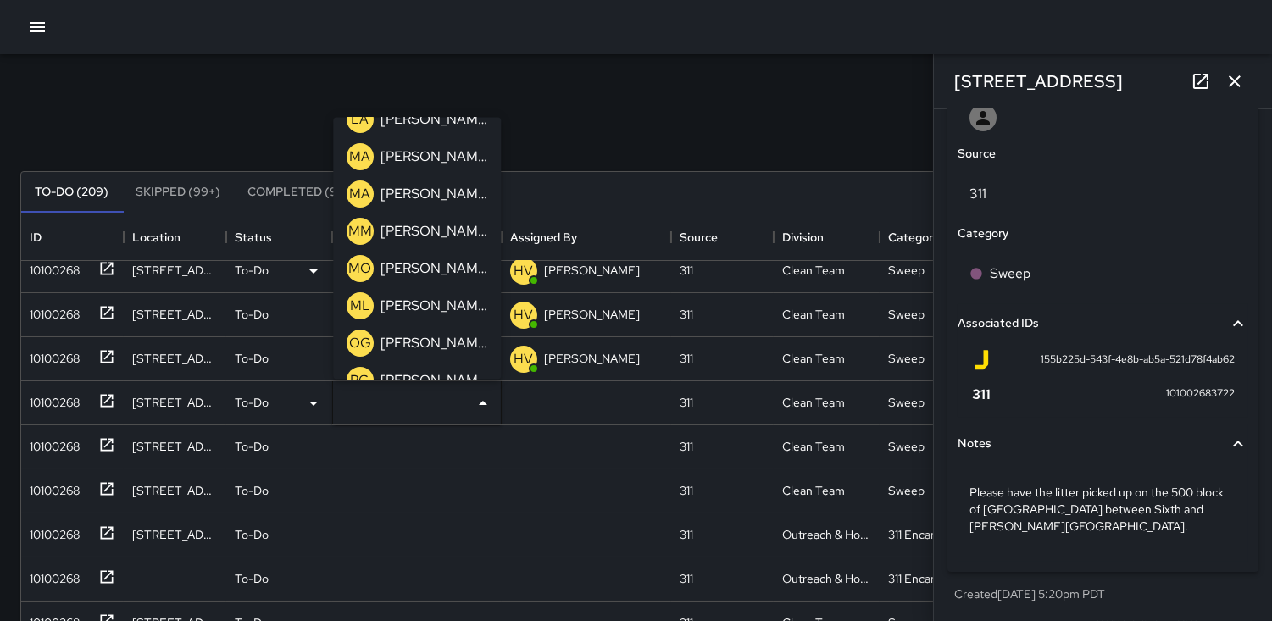
click at [360, 336] on p "OG" at bounding box center [360, 343] width 22 height 20
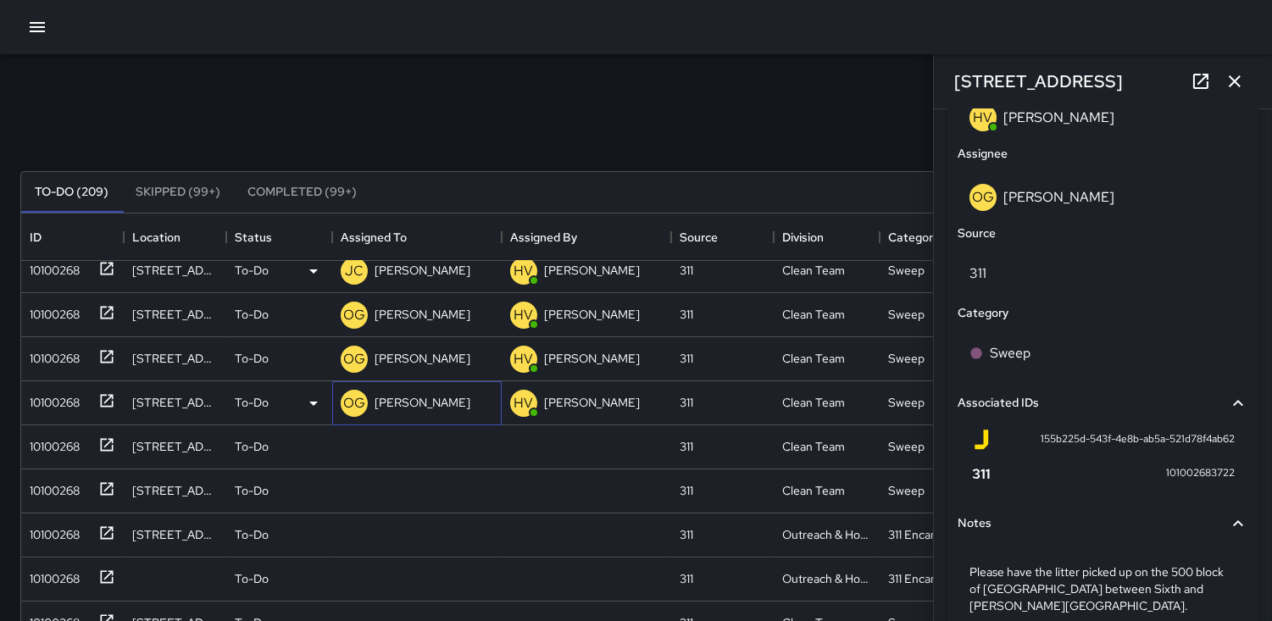
scroll to position [1014, 0]
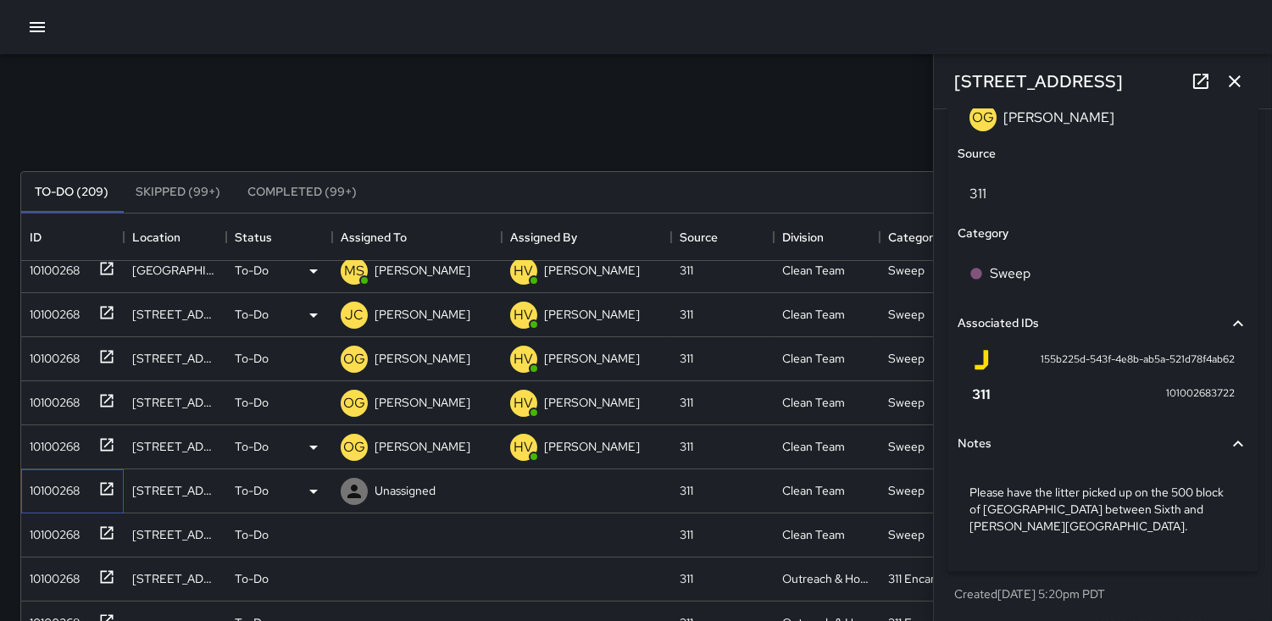
click at [59, 491] on div "10100268" at bounding box center [51, 487] width 57 height 24
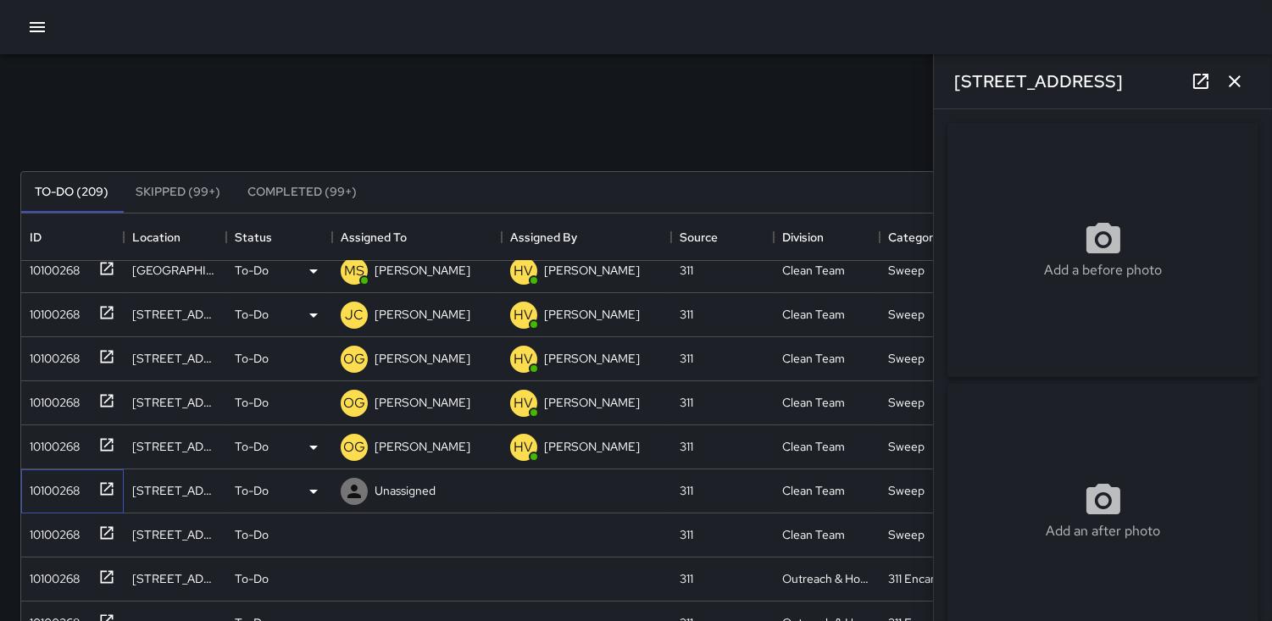
type input "**********"
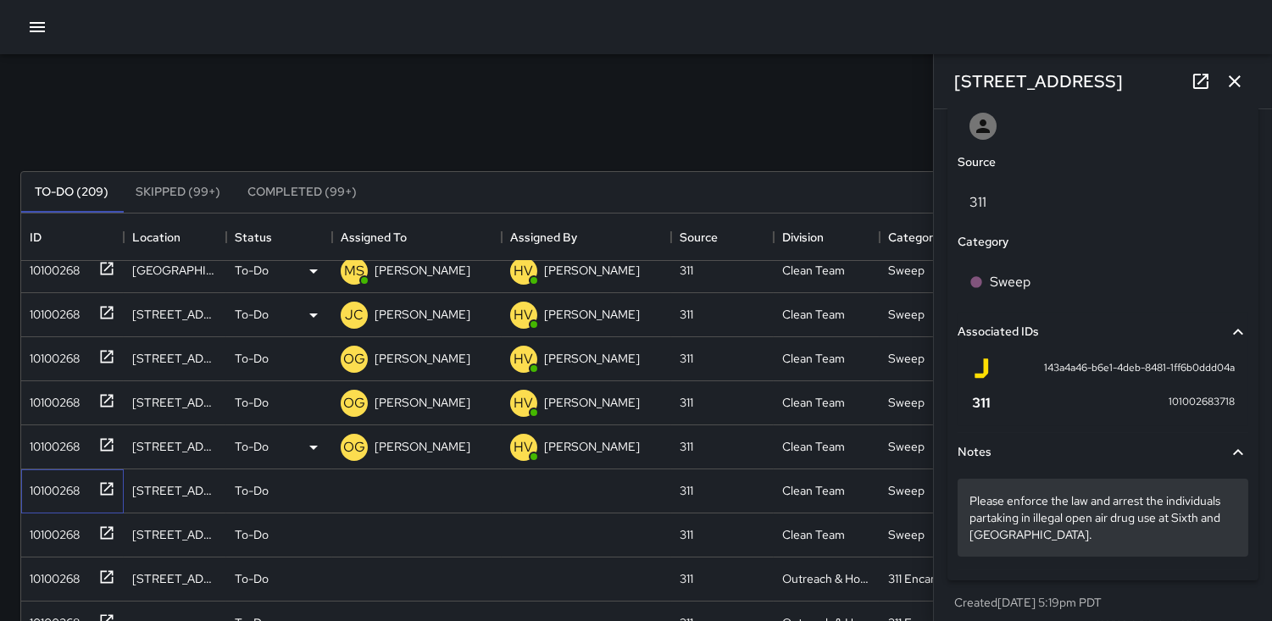
scroll to position [935, 0]
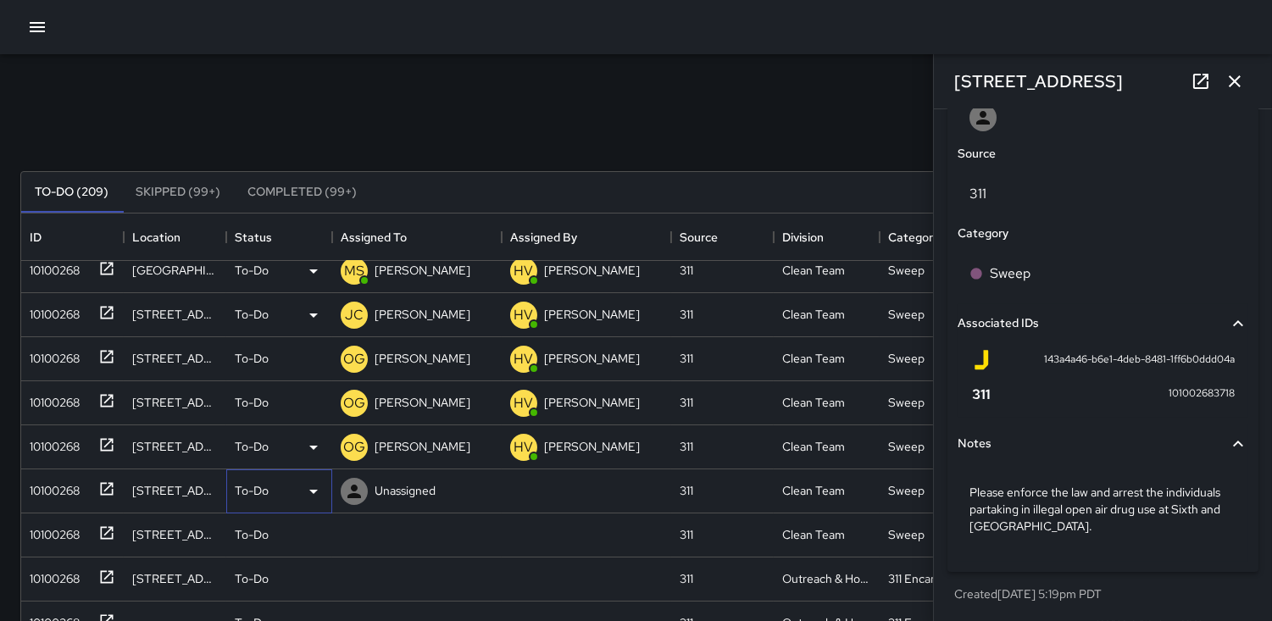
click at [314, 490] on icon at bounding box center [313, 492] width 8 height 4
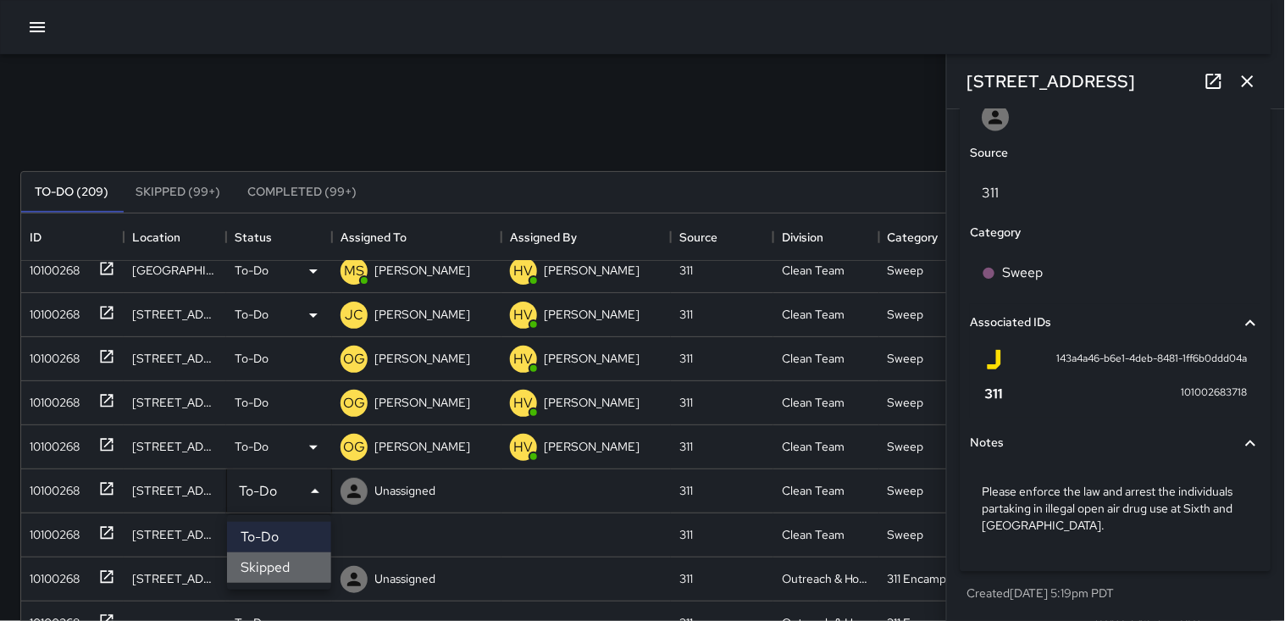
click at [280, 564] on li "Skipped" at bounding box center [279, 567] width 104 height 31
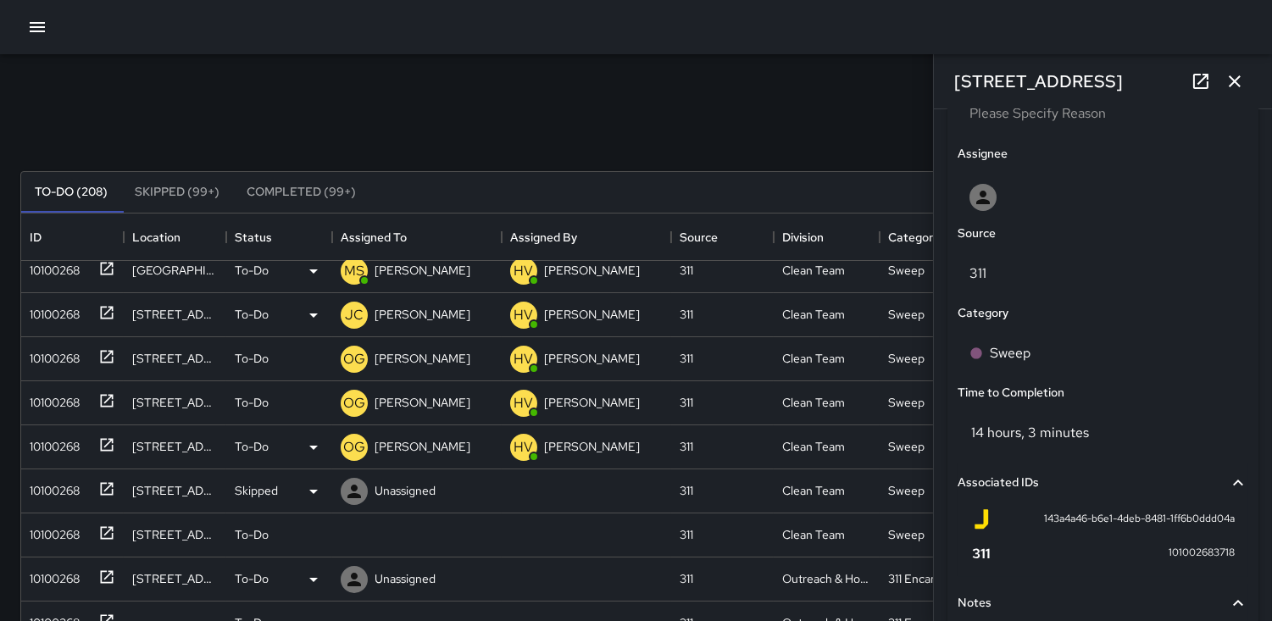
scroll to position [1014, 0]
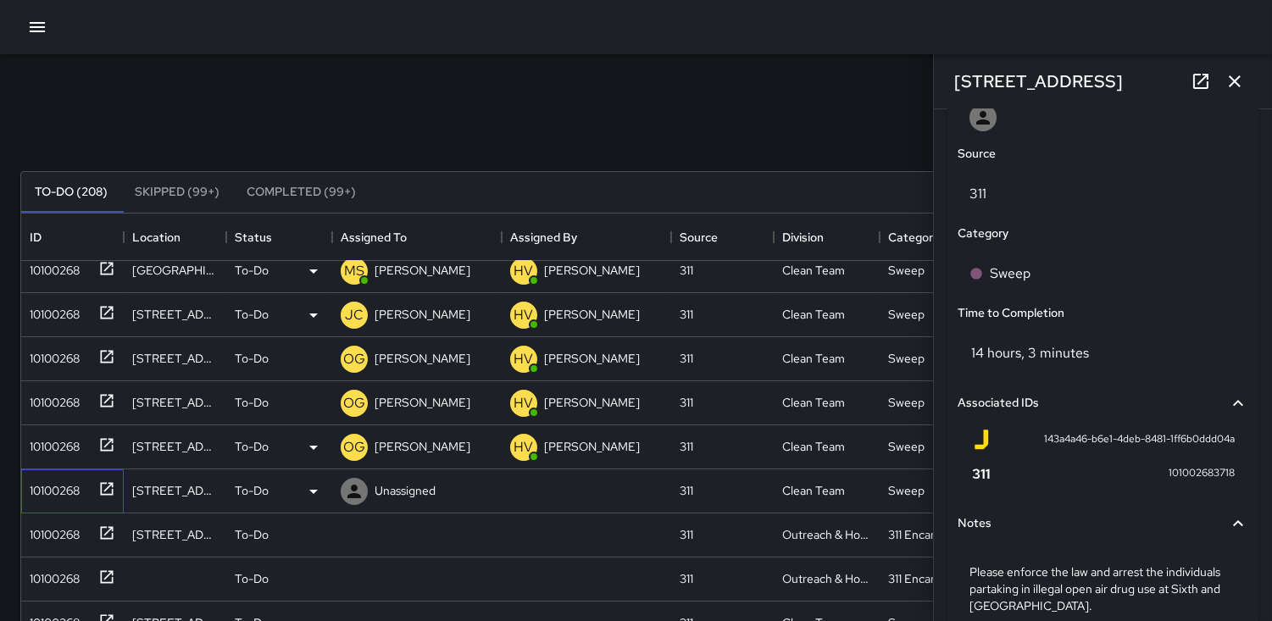
click at [54, 485] on div "10100268" at bounding box center [51, 487] width 57 height 24
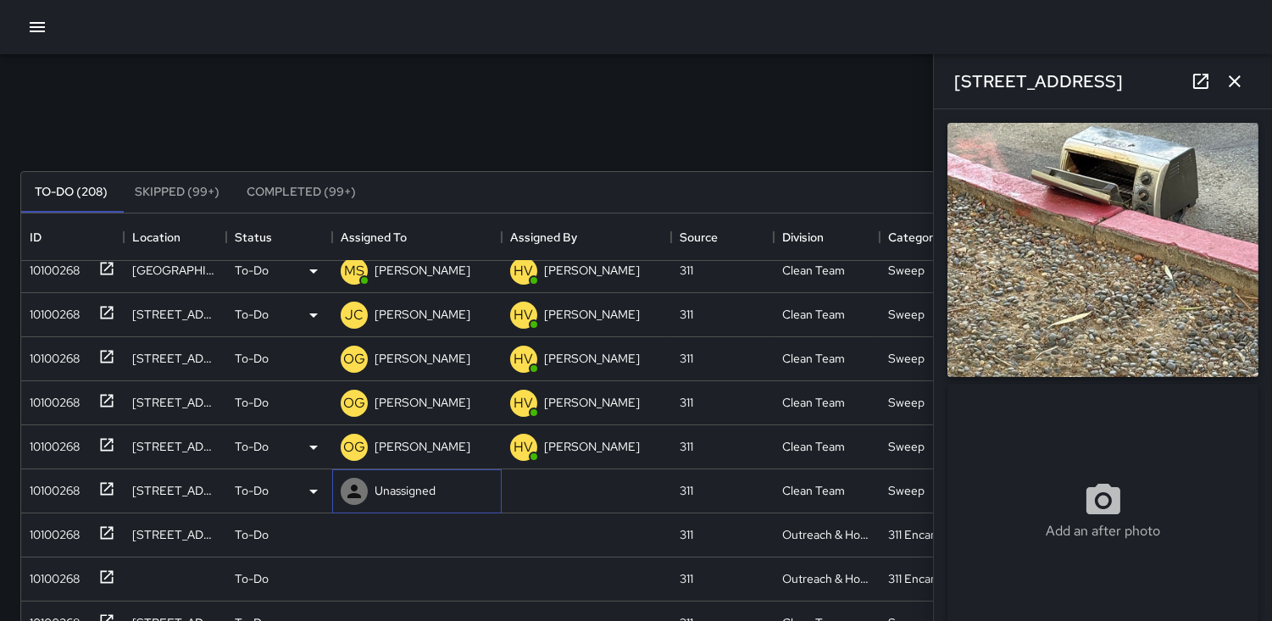
click at [353, 492] on icon at bounding box center [354, 491] width 20 height 20
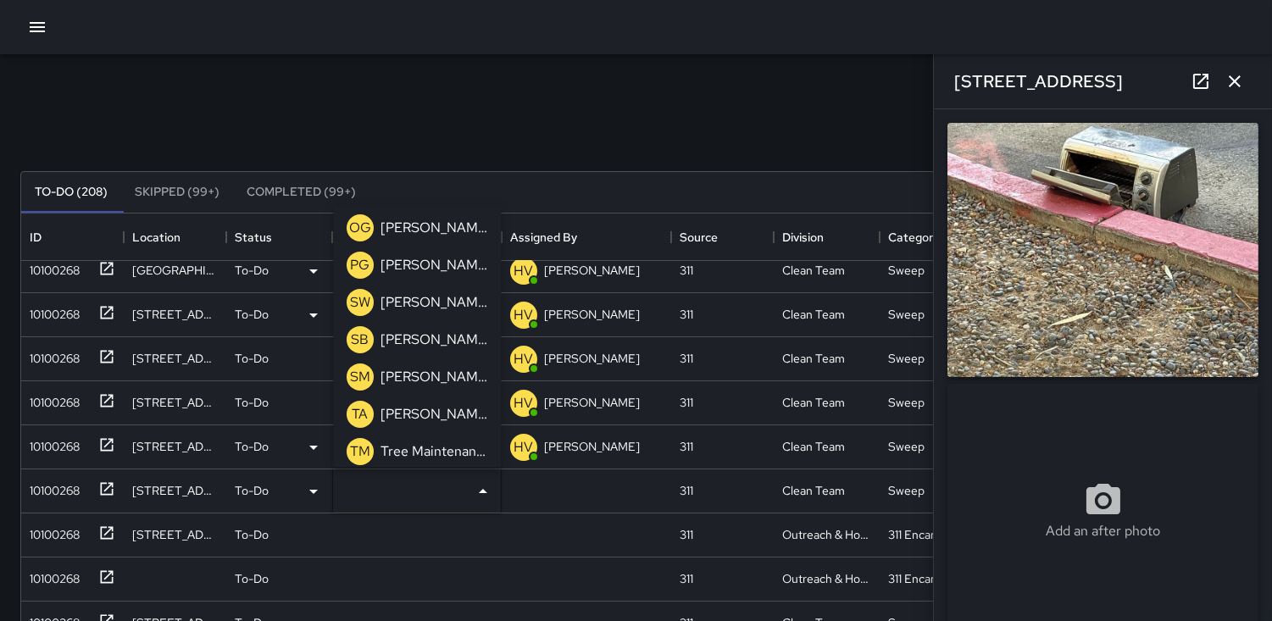
scroll to position [682, 0]
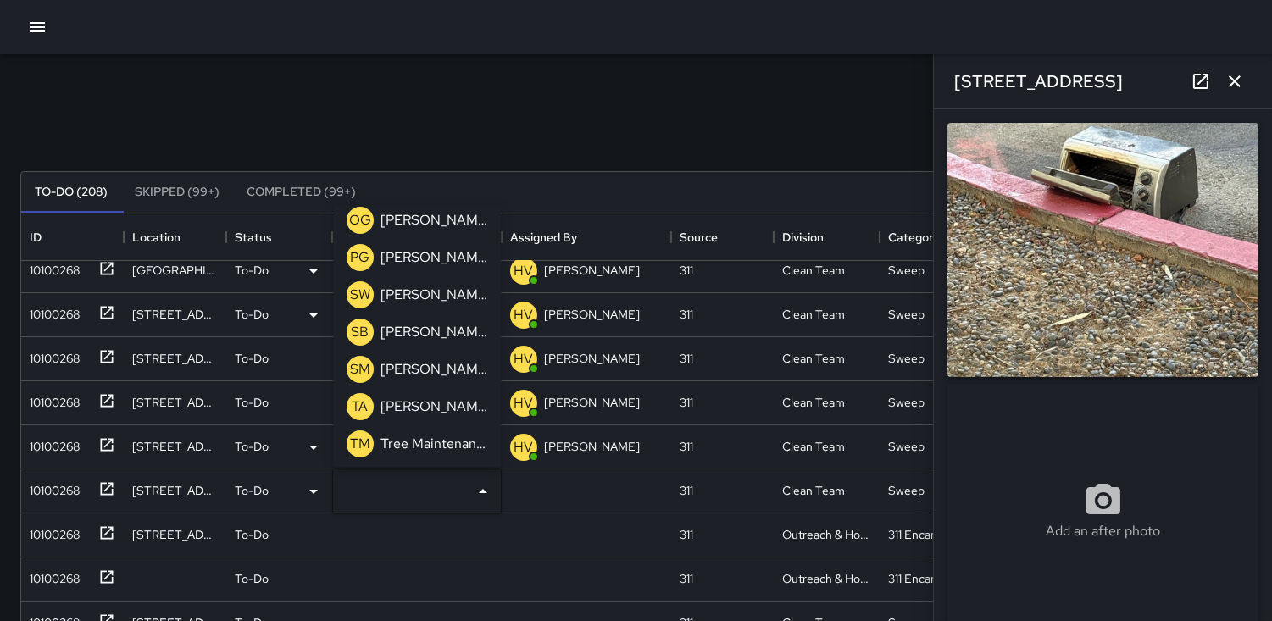
click at [360, 215] on p "OG" at bounding box center [360, 220] width 22 height 20
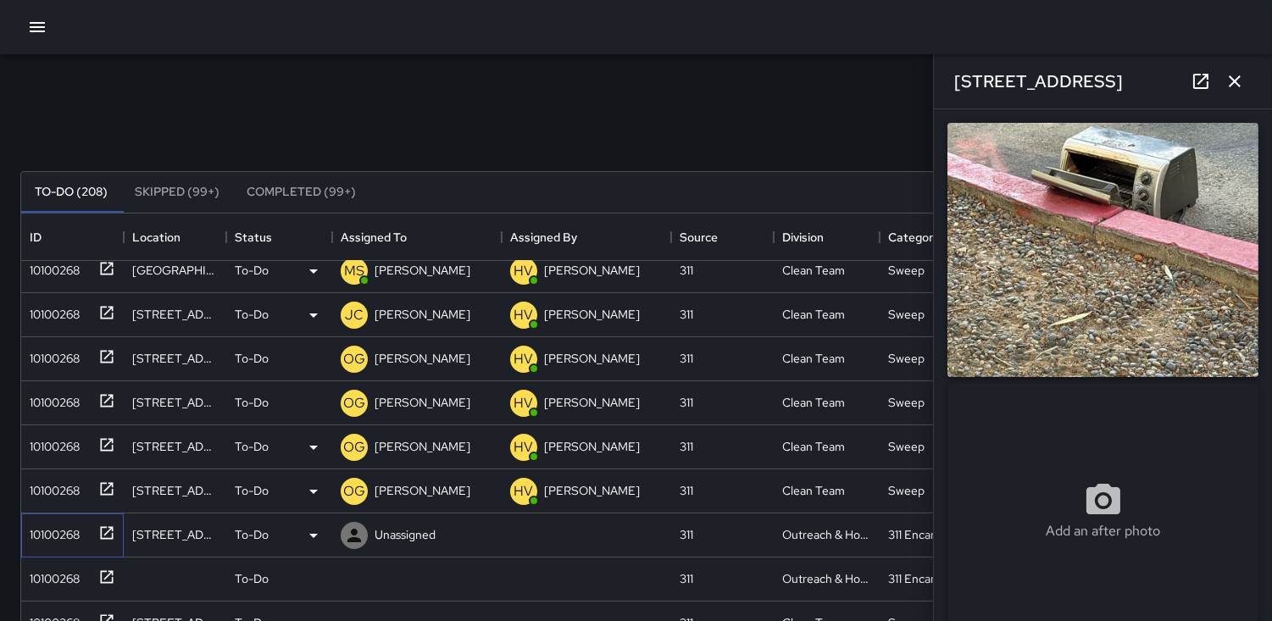
click at [30, 538] on div "10100268" at bounding box center [51, 531] width 57 height 24
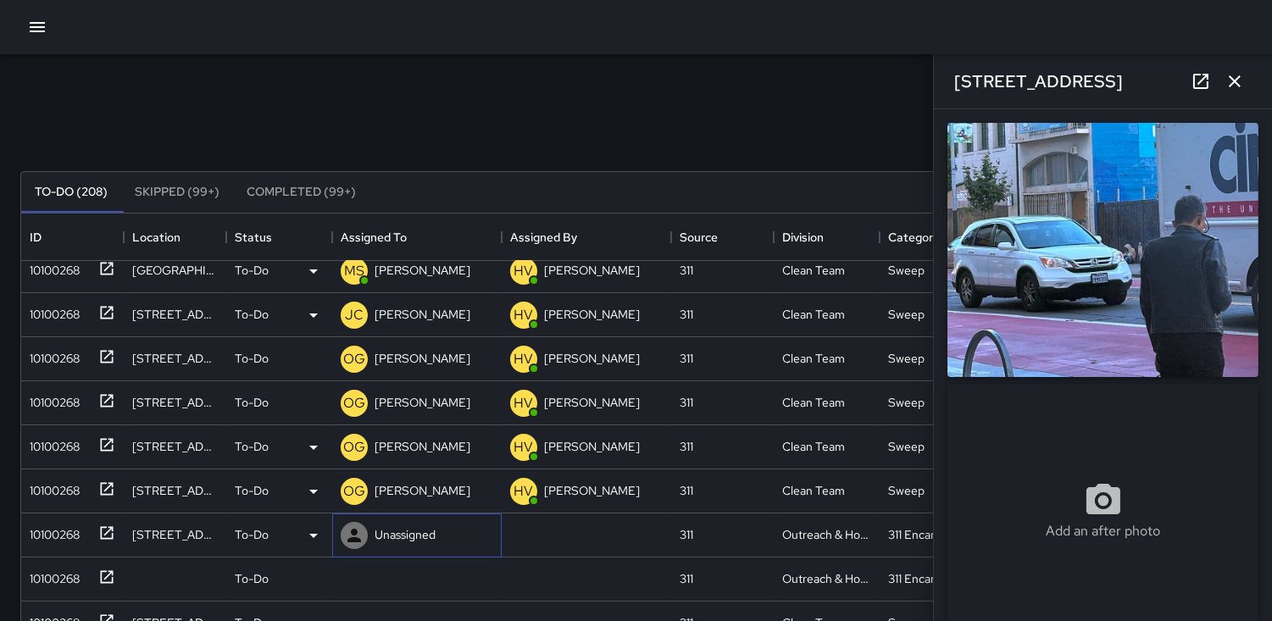
click at [345, 529] on icon at bounding box center [354, 535] width 20 height 20
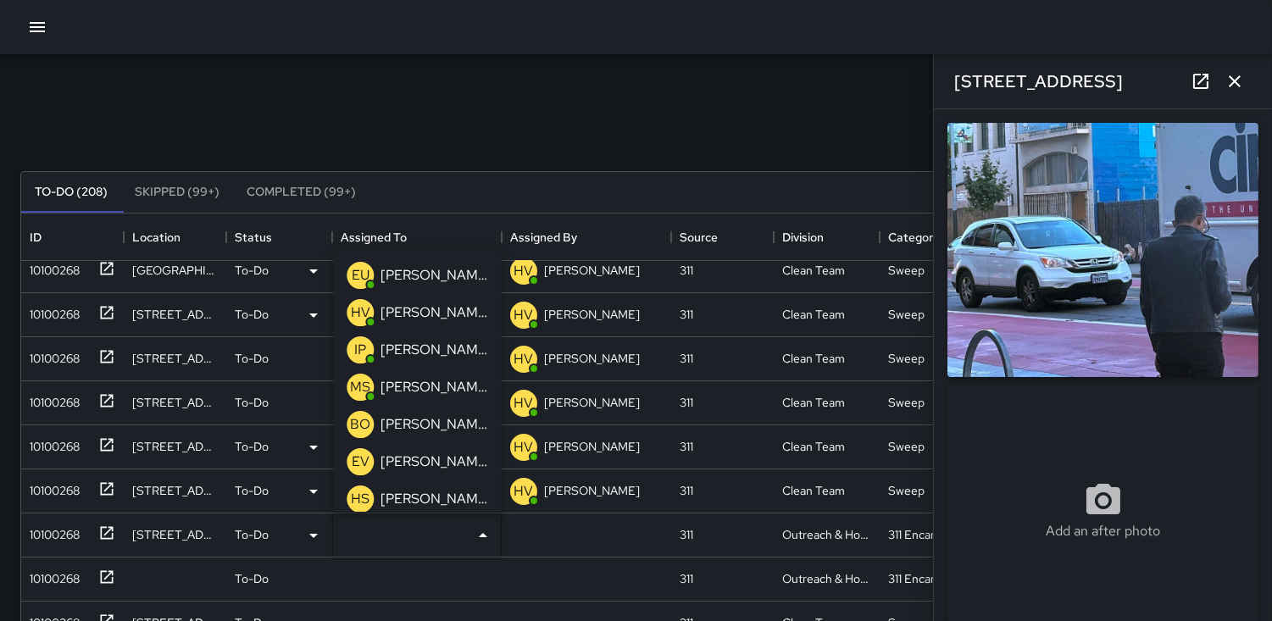
click at [356, 310] on p "HV" at bounding box center [360, 313] width 19 height 20
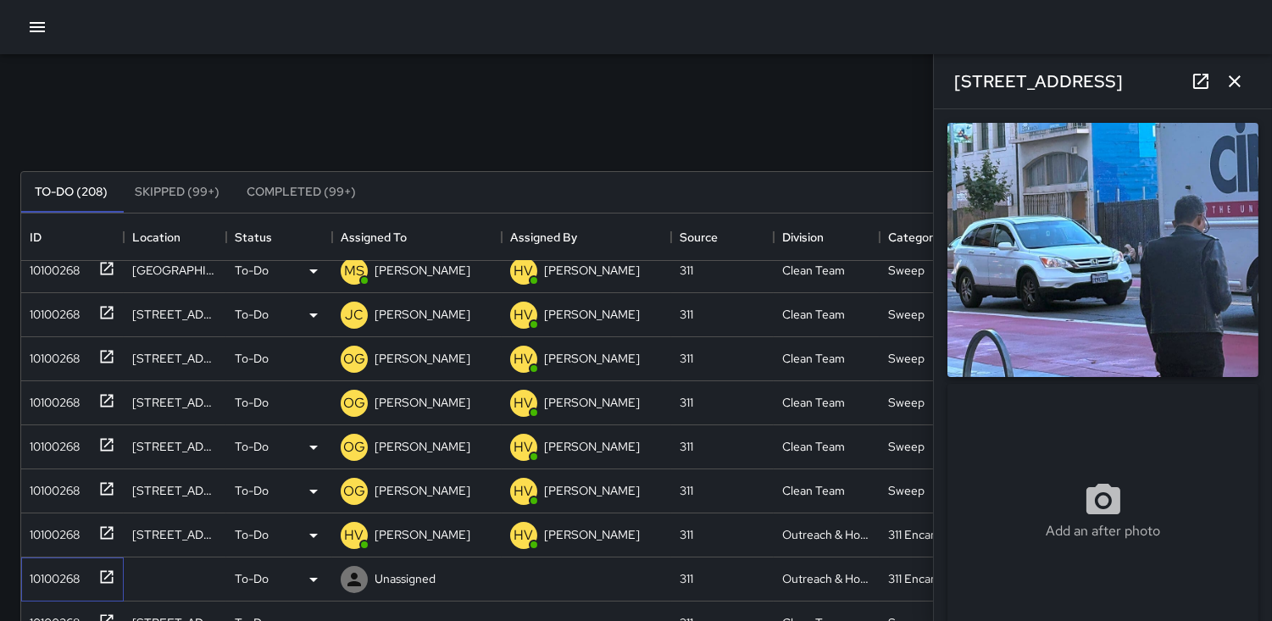
click at [55, 563] on div "10100268" at bounding box center [69, 576] width 92 height 28
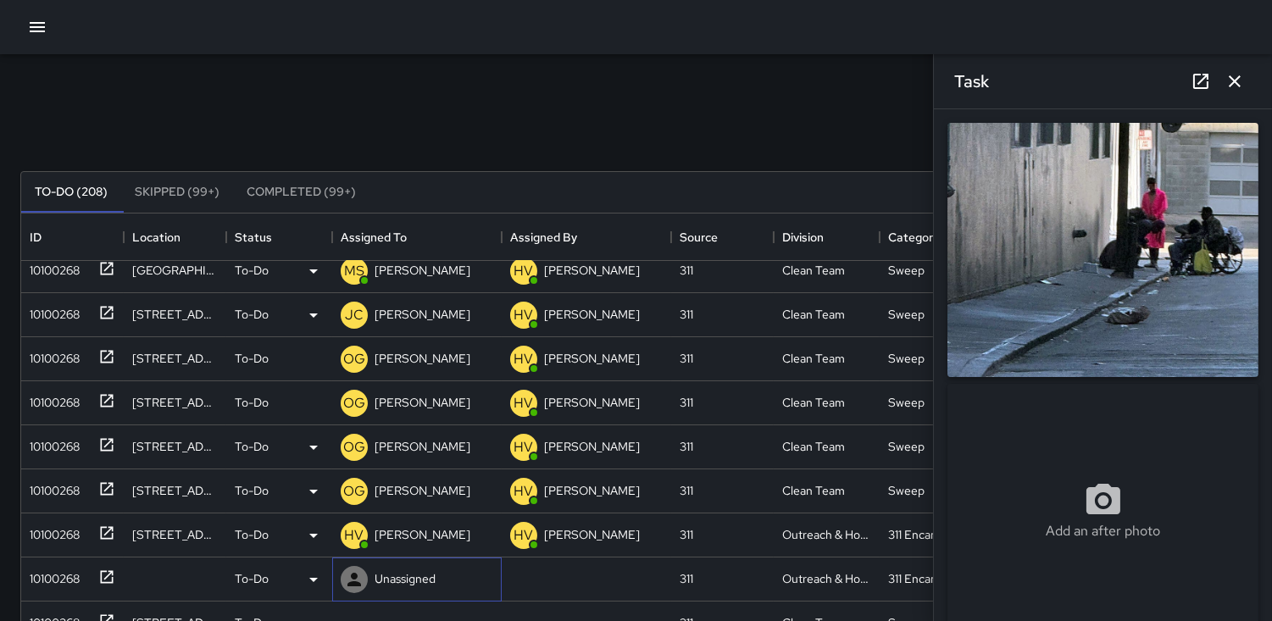
click at [357, 582] on icon at bounding box center [354, 580] width 14 height 14
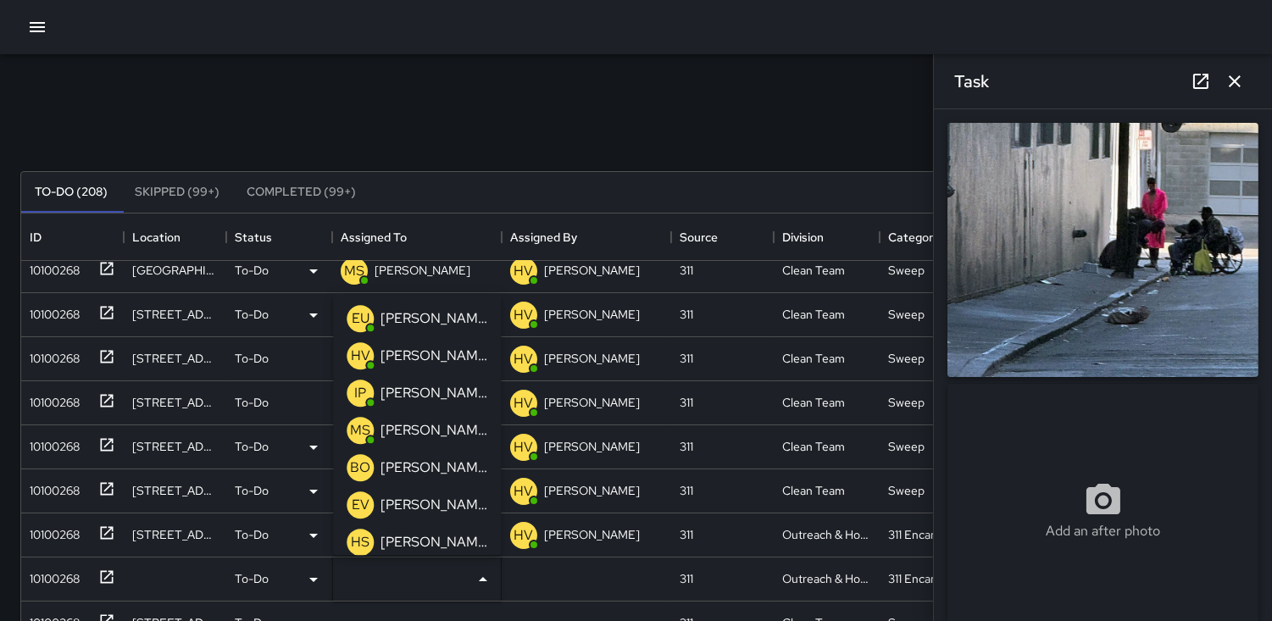
click at [360, 356] on p "HV" at bounding box center [360, 356] width 19 height 20
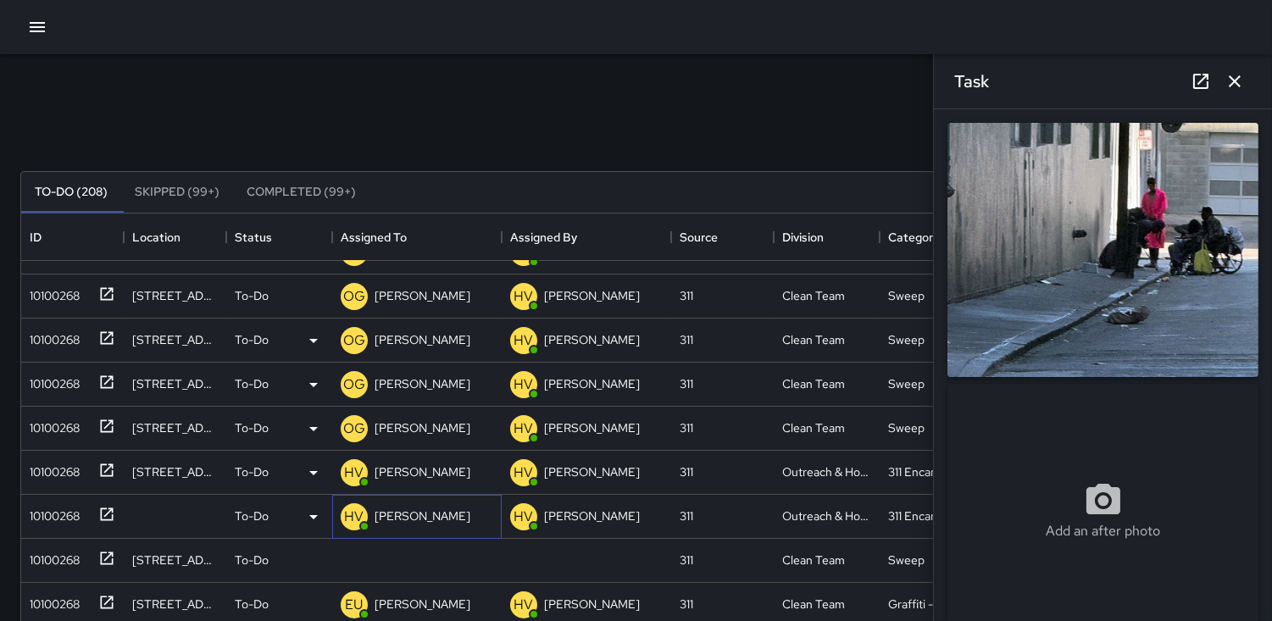
scroll to position [332, 0]
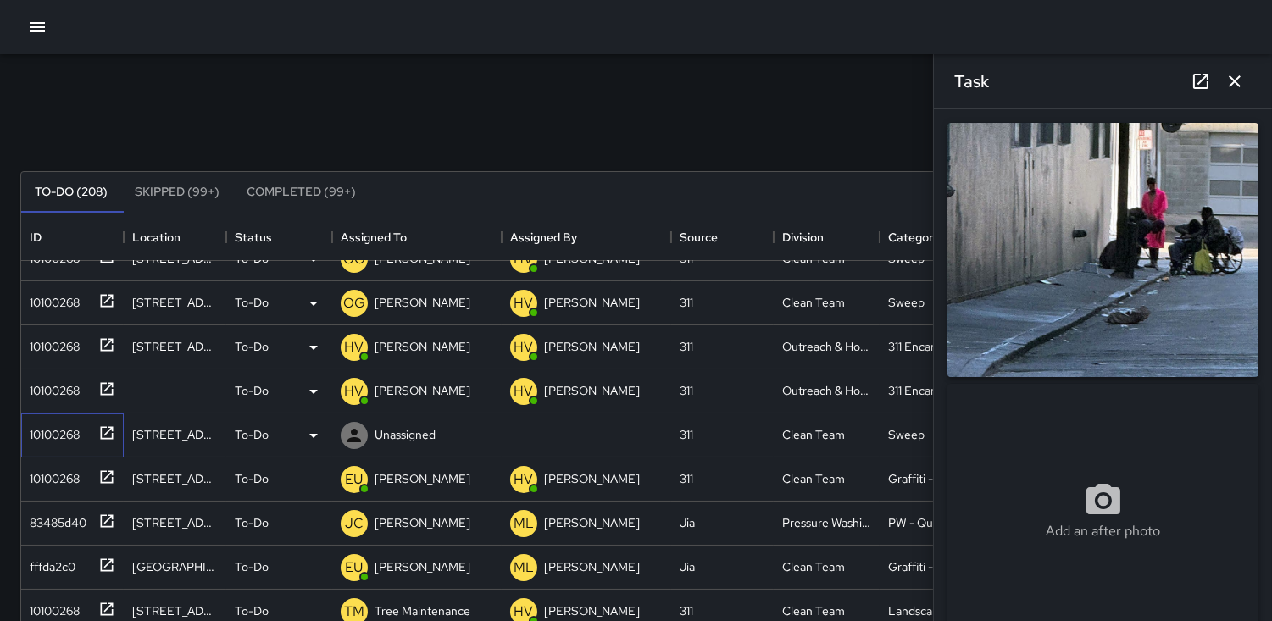
click at [39, 425] on div "10100268" at bounding box center [51, 431] width 57 height 24
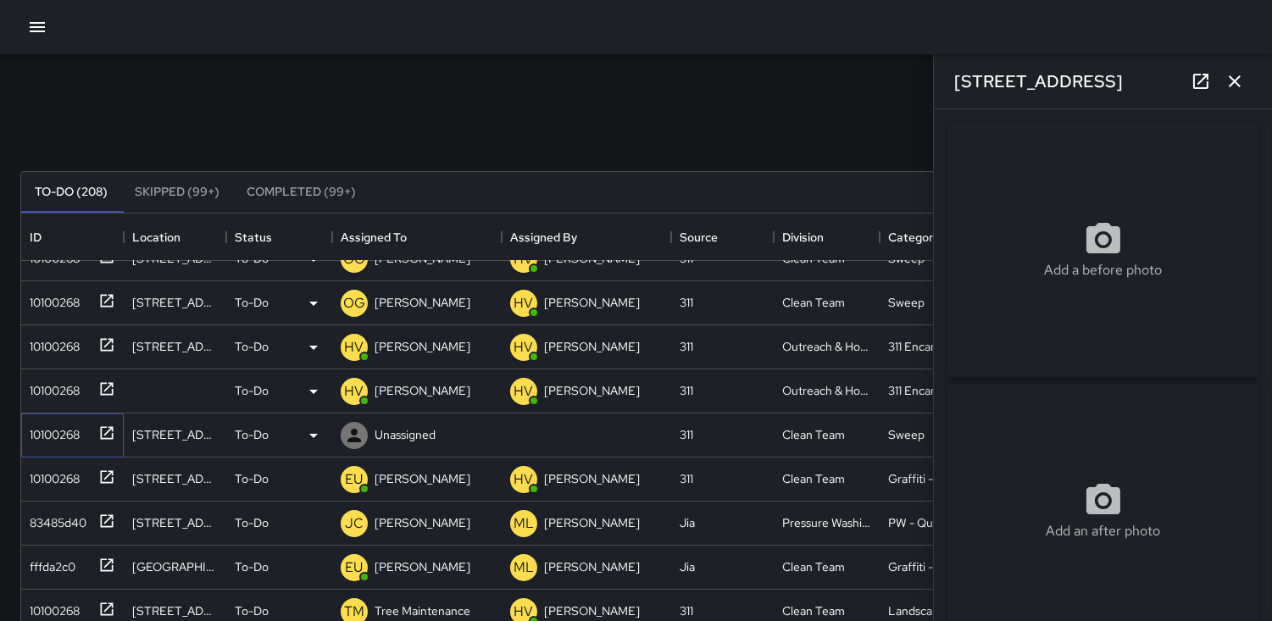
type input "**********"
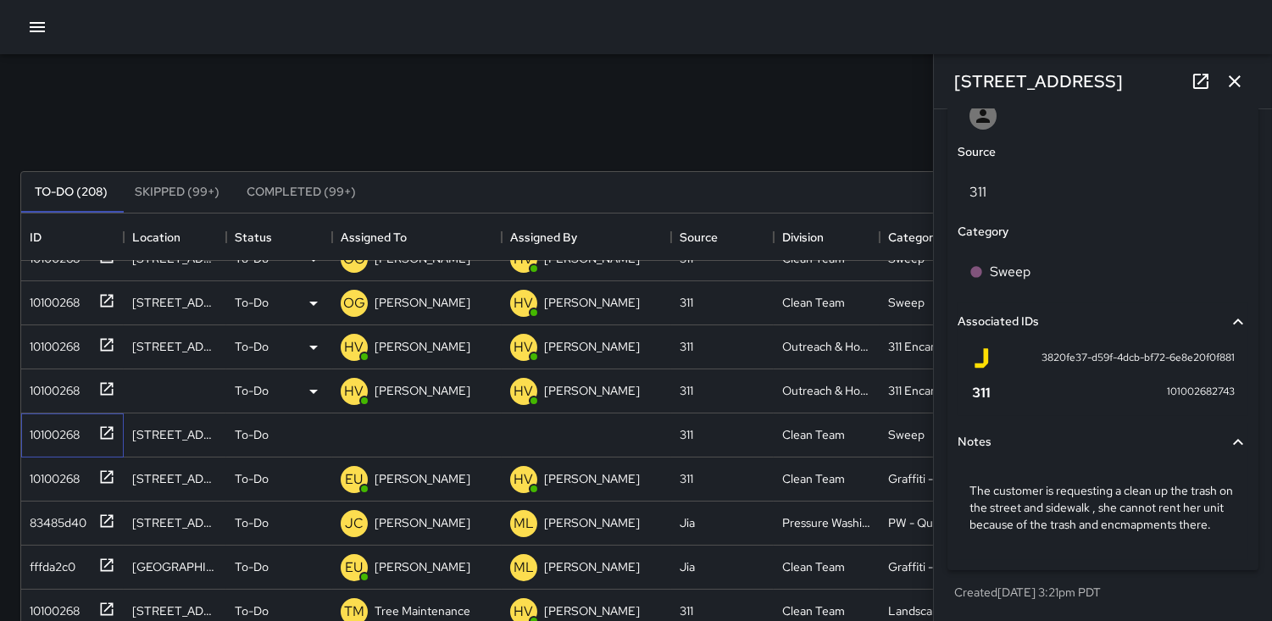
scroll to position [952, 0]
click at [315, 434] on icon at bounding box center [313, 436] width 8 height 4
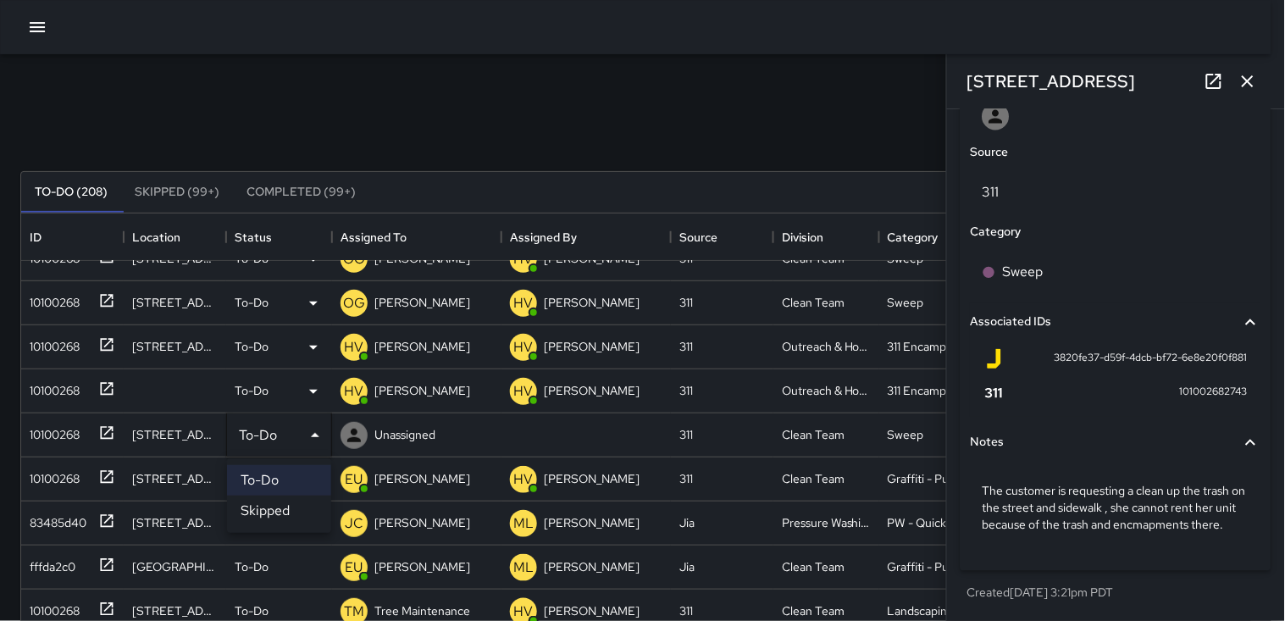
click at [363, 430] on div at bounding box center [642, 310] width 1285 height 621
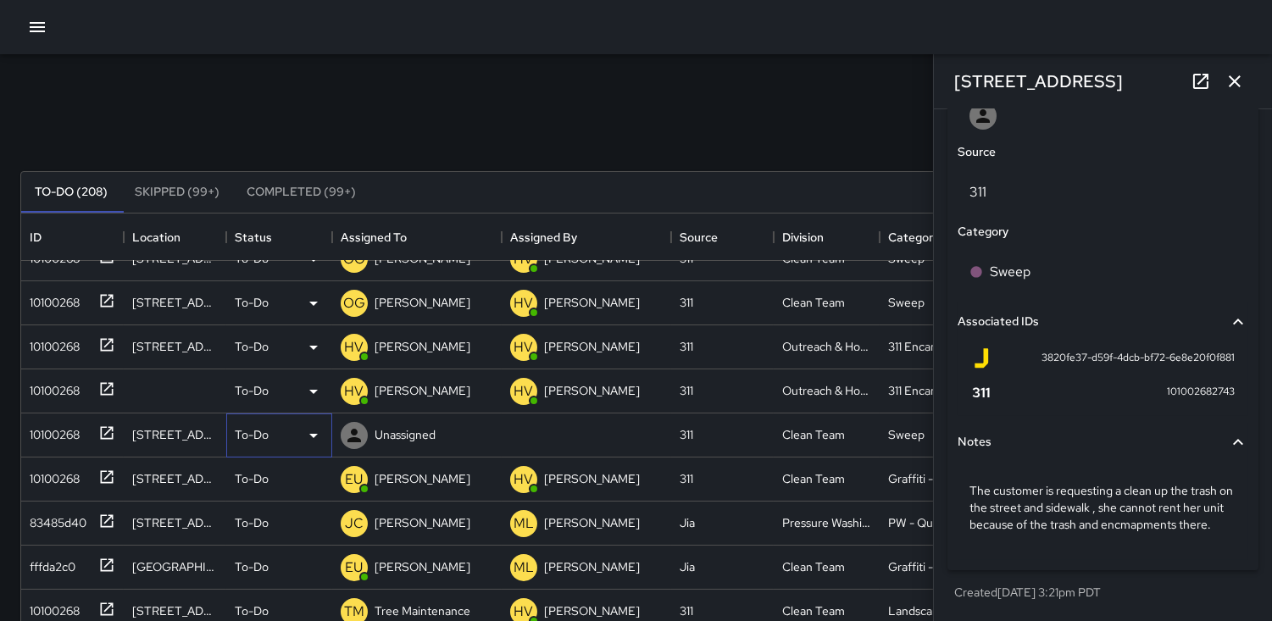
scroll to position [14, 14]
click at [349, 434] on icon at bounding box center [354, 435] width 20 height 20
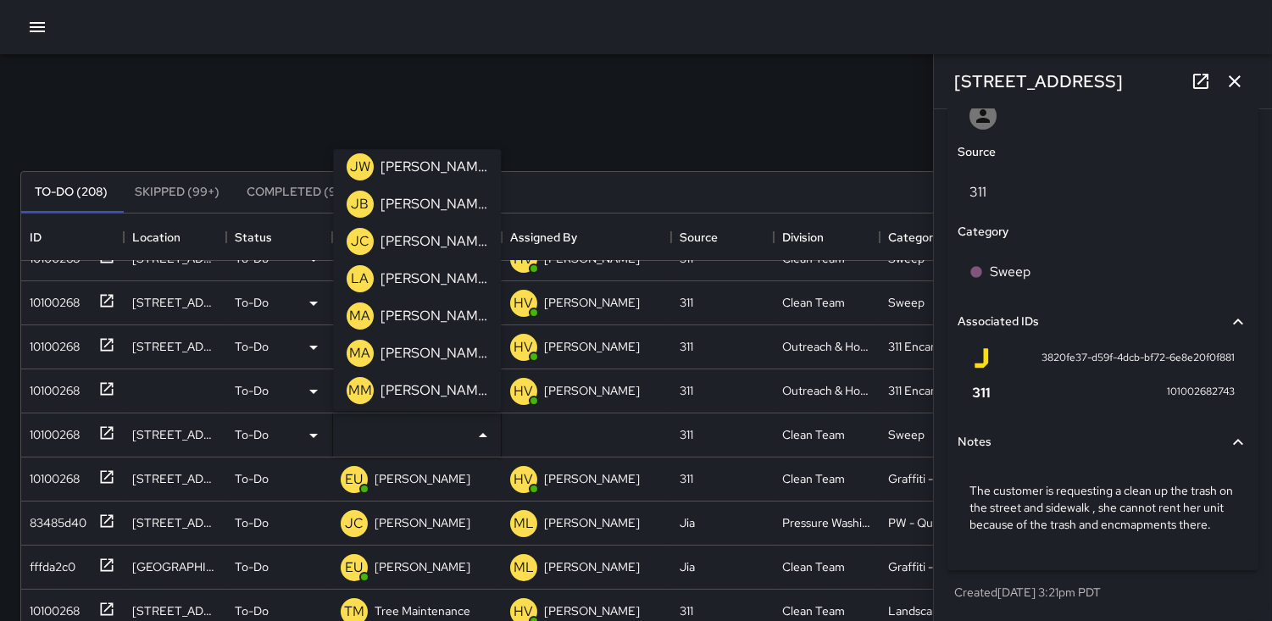
scroll to position [376, 0]
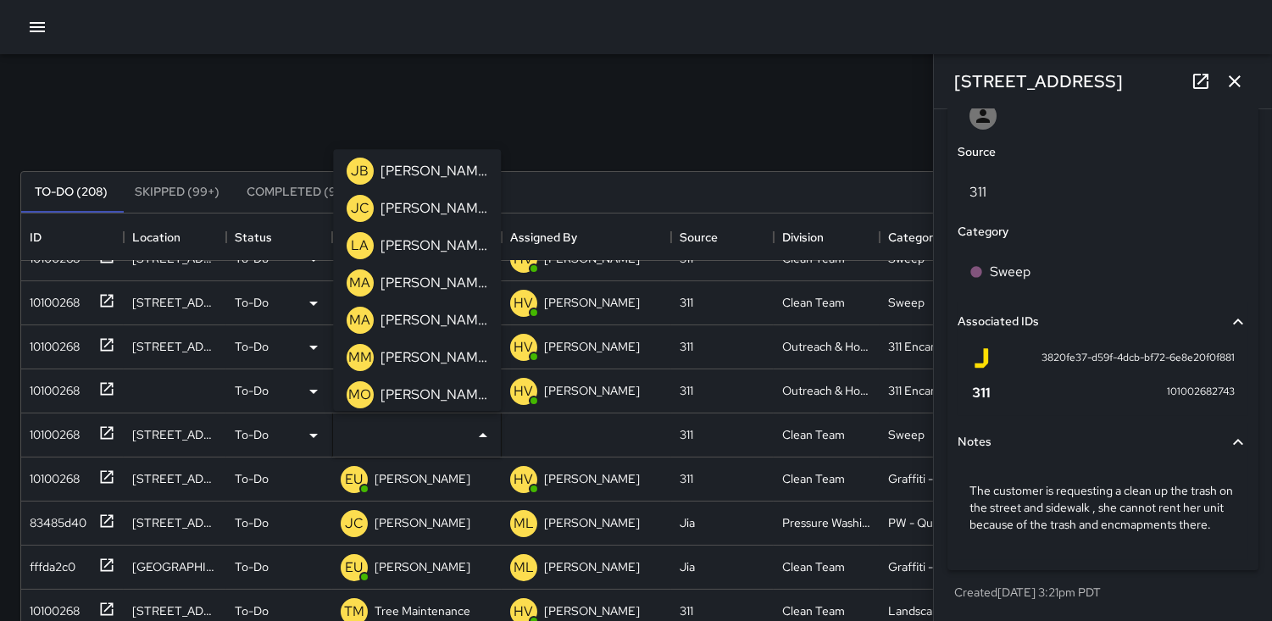
click at [363, 278] on p "MA" at bounding box center [360, 283] width 21 height 20
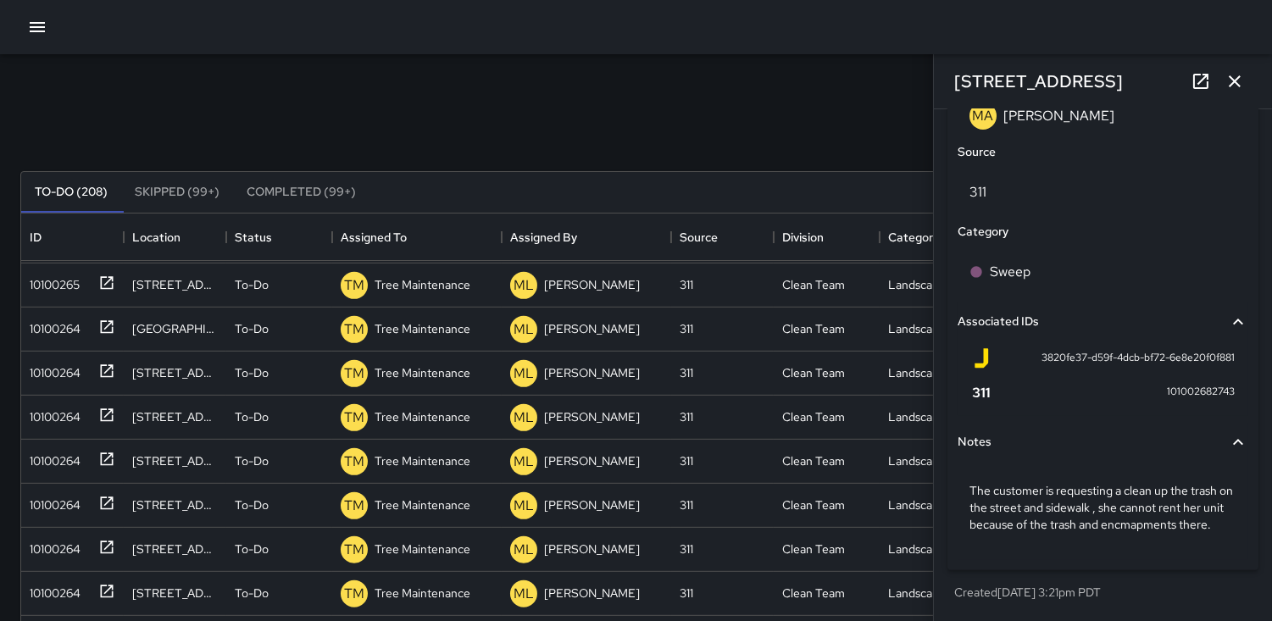
scroll to position [1933, 0]
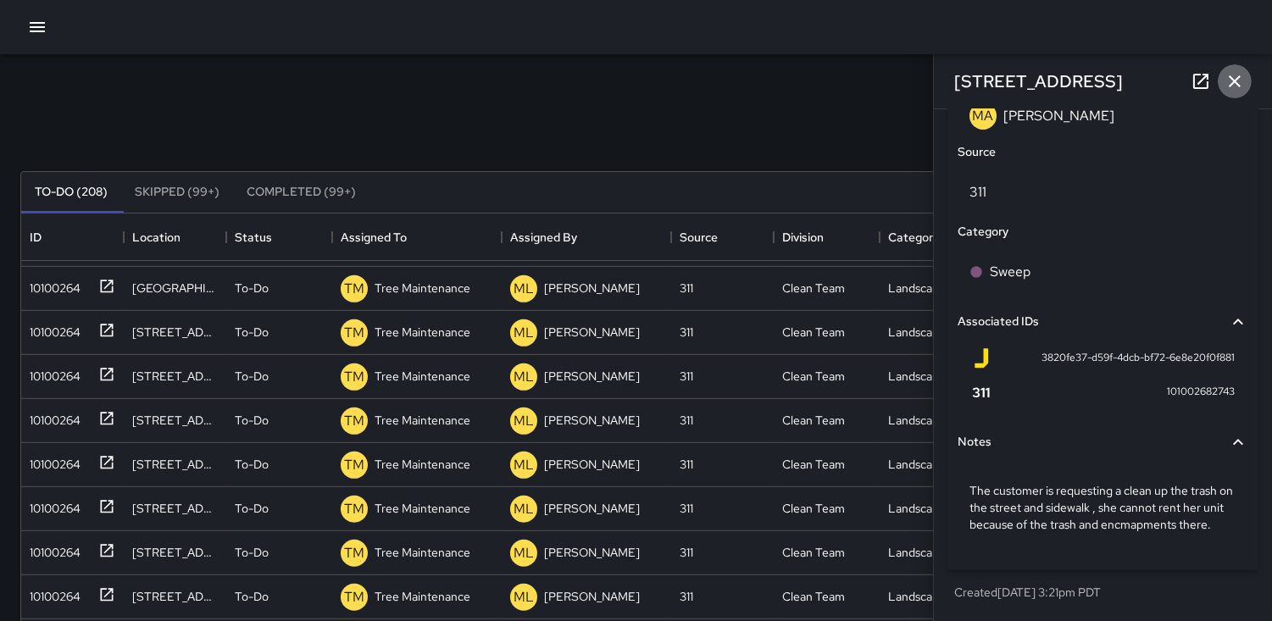
click at [1235, 85] on icon "button" at bounding box center [1234, 81] width 20 height 20
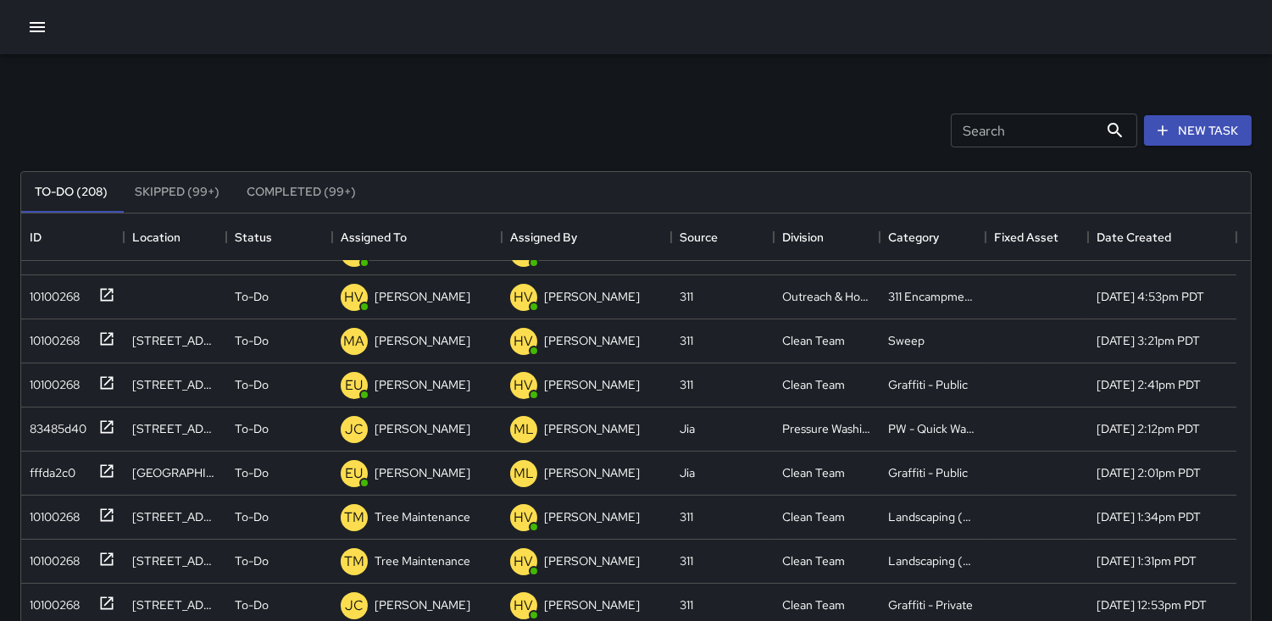
scroll to position [0, 0]
